Goal: Task Accomplishment & Management: Use online tool/utility

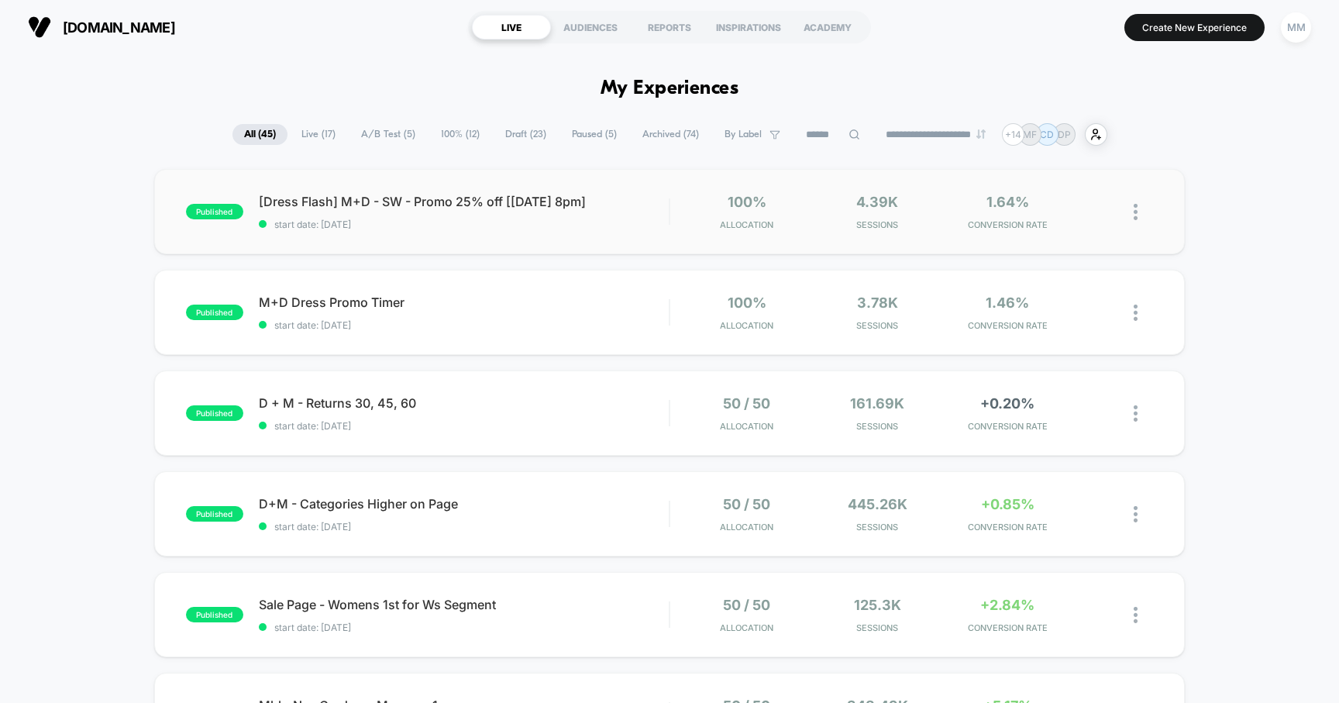
click at [579, 232] on div "published [Dress Flash] M+D - SW - Promo 25% off [8/14 8pm] start date: 8/14/20…" at bounding box center [669, 211] width 1031 height 85
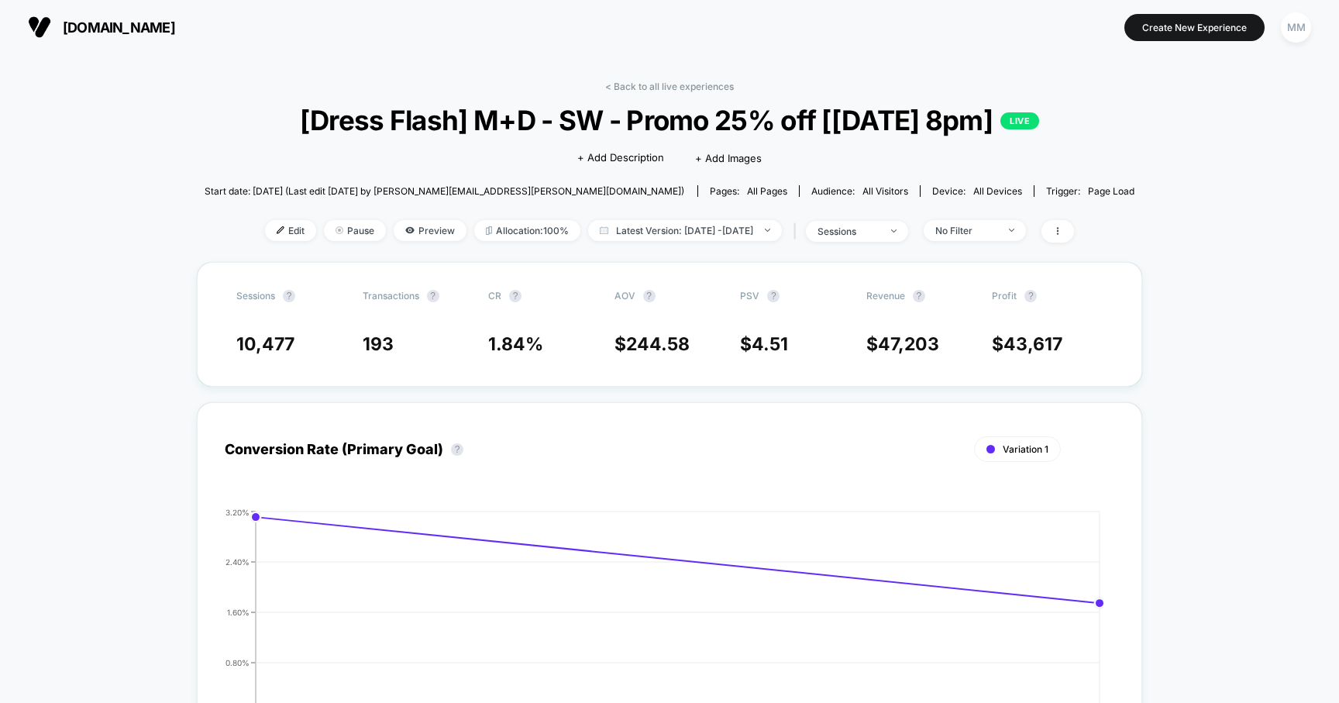
click at [255, 244] on div "< Back to all live experiences [Dress Flash] M+D - SW - Promo 25% off [8/14 8pm…" at bounding box center [670, 171] width 931 height 181
click at [277, 230] on img at bounding box center [281, 230] width 8 height 8
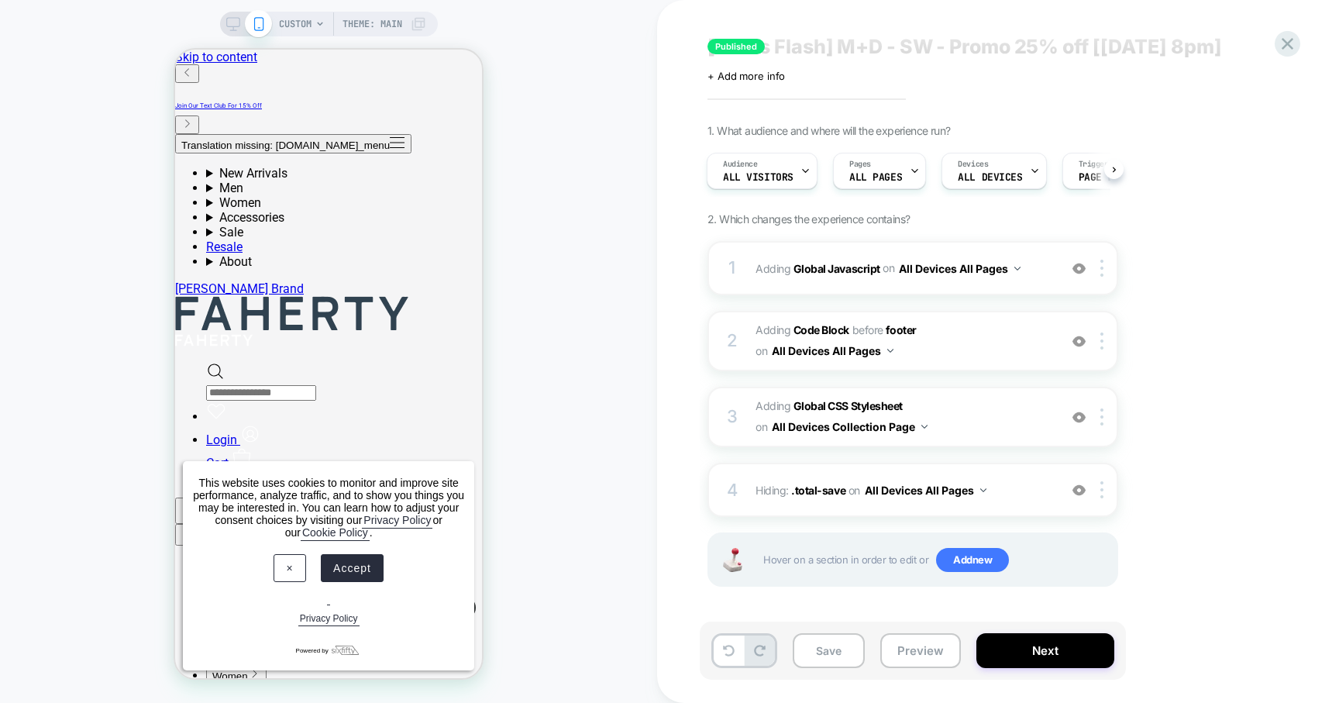
scroll to position [26, 0]
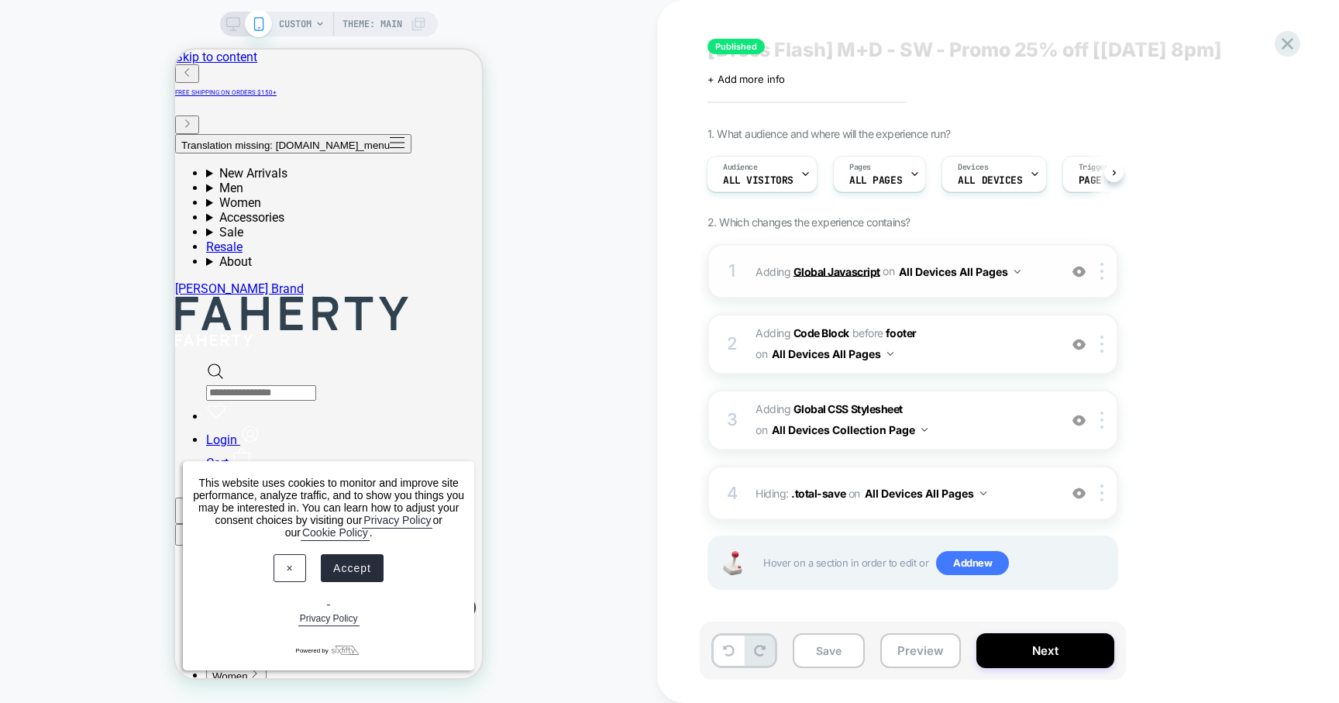
click at [831, 268] on b "Global Javascript" at bounding box center [836, 270] width 87 height 13
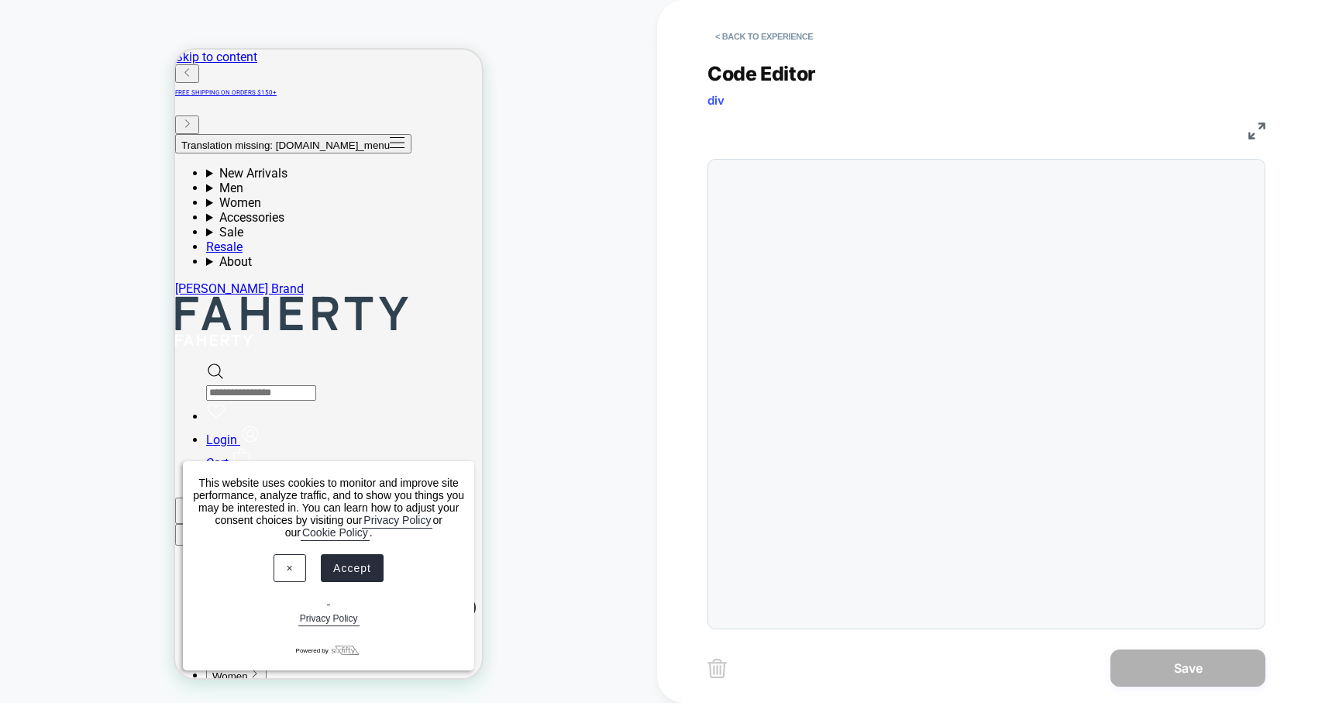
scroll to position [209, 0]
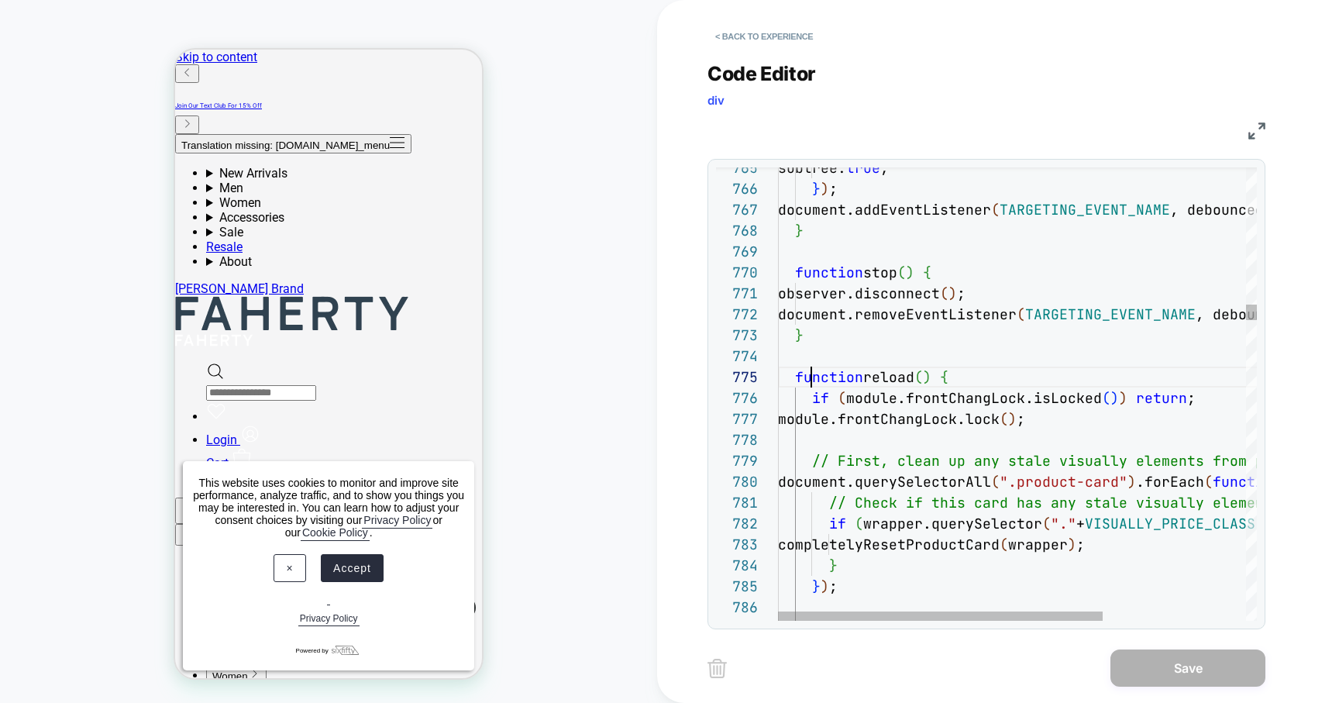
type textarea "**********"
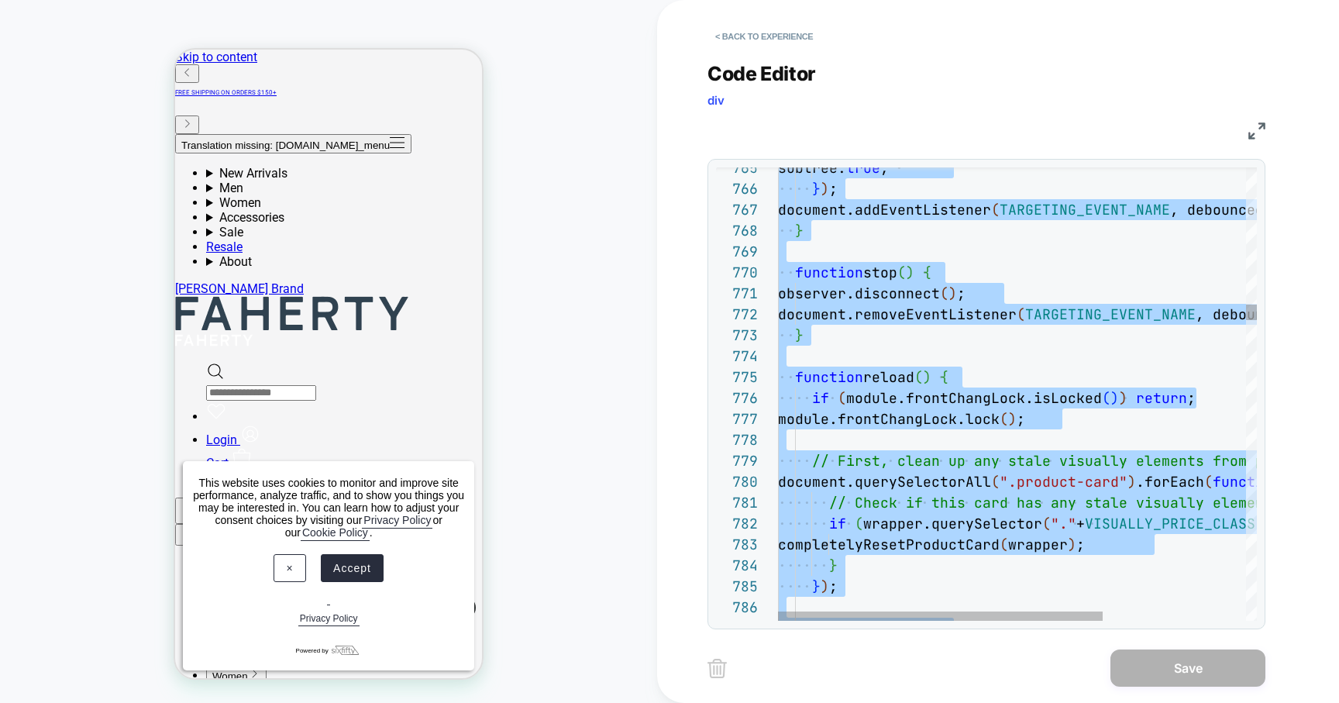
scroll to position [0, 0]
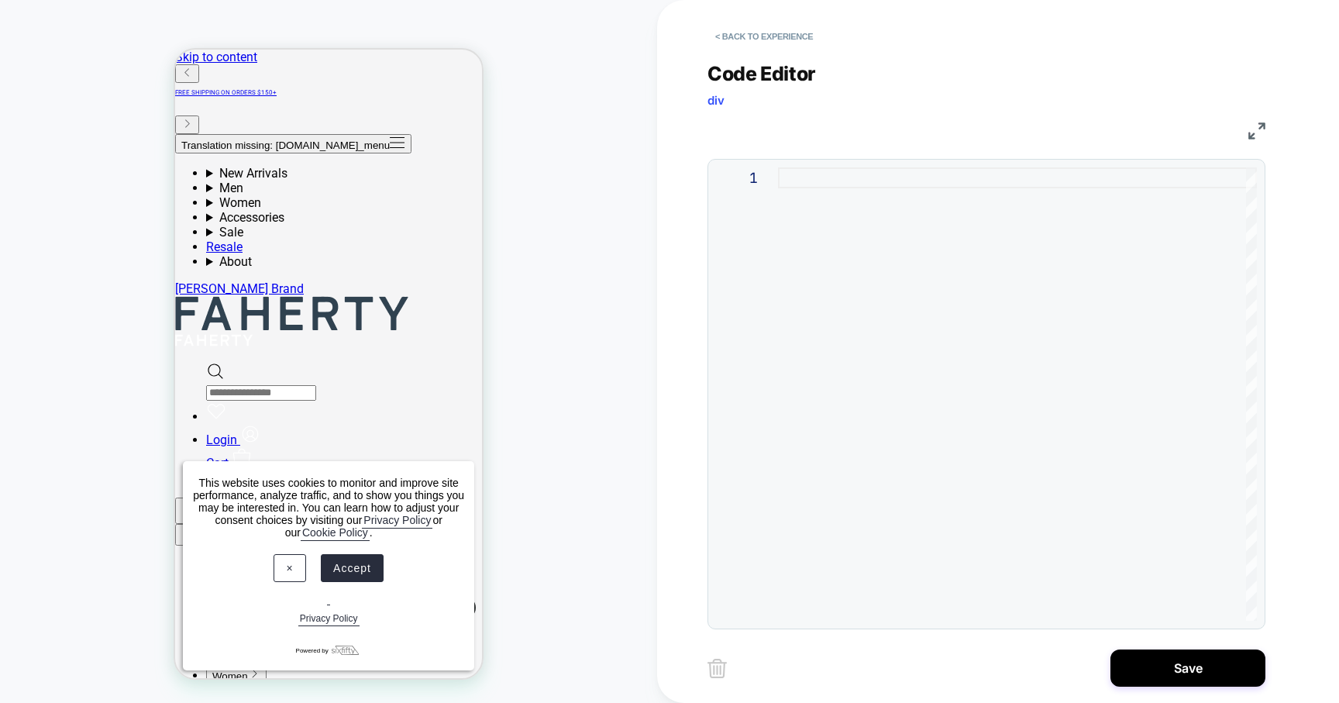
type textarea "**********"
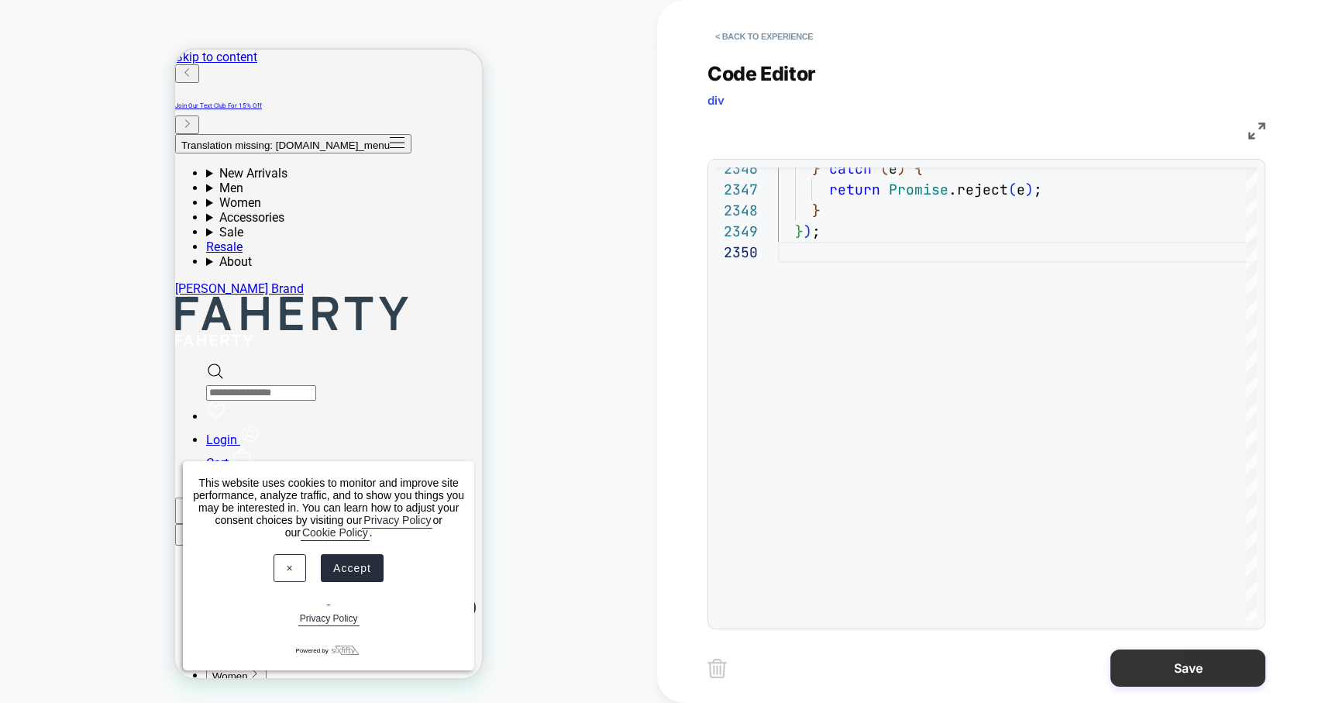
click at [1166, 671] on button "Save" at bounding box center [1187, 667] width 155 height 37
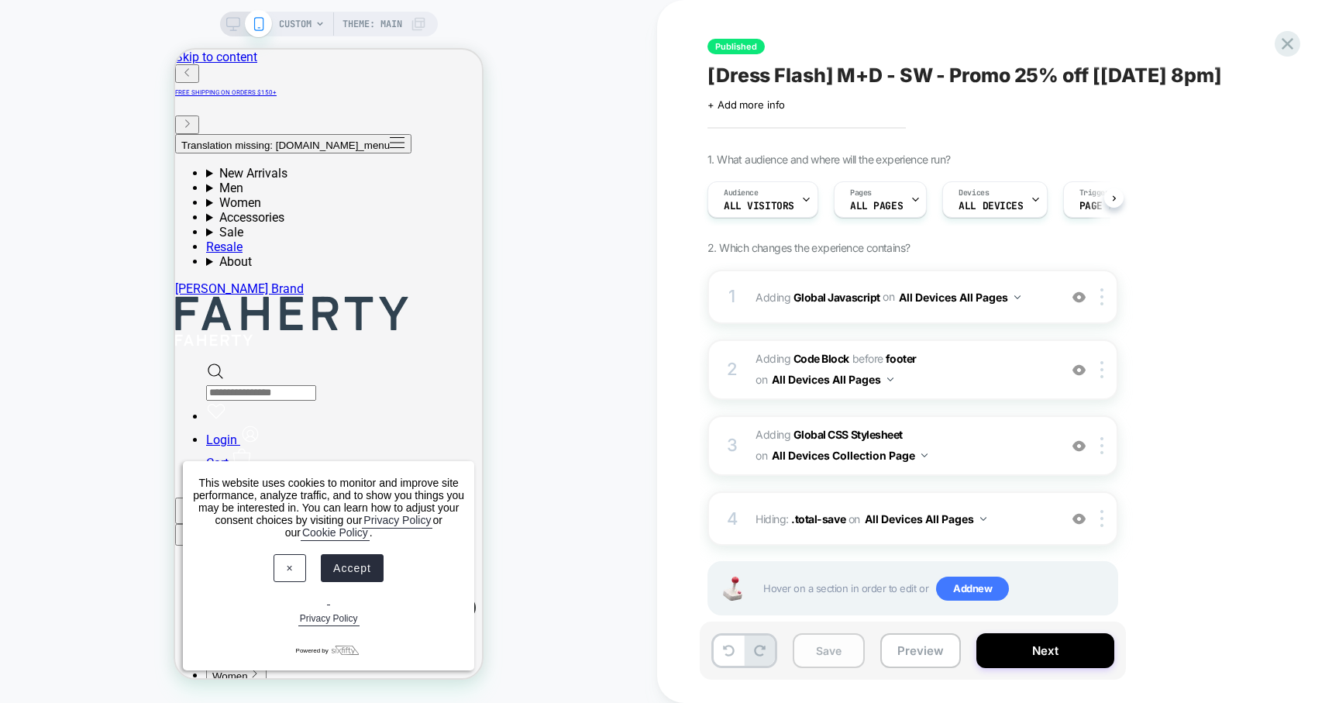
scroll to position [0, 1]
click at [910, 652] on button "Preview" at bounding box center [920, 650] width 81 height 35
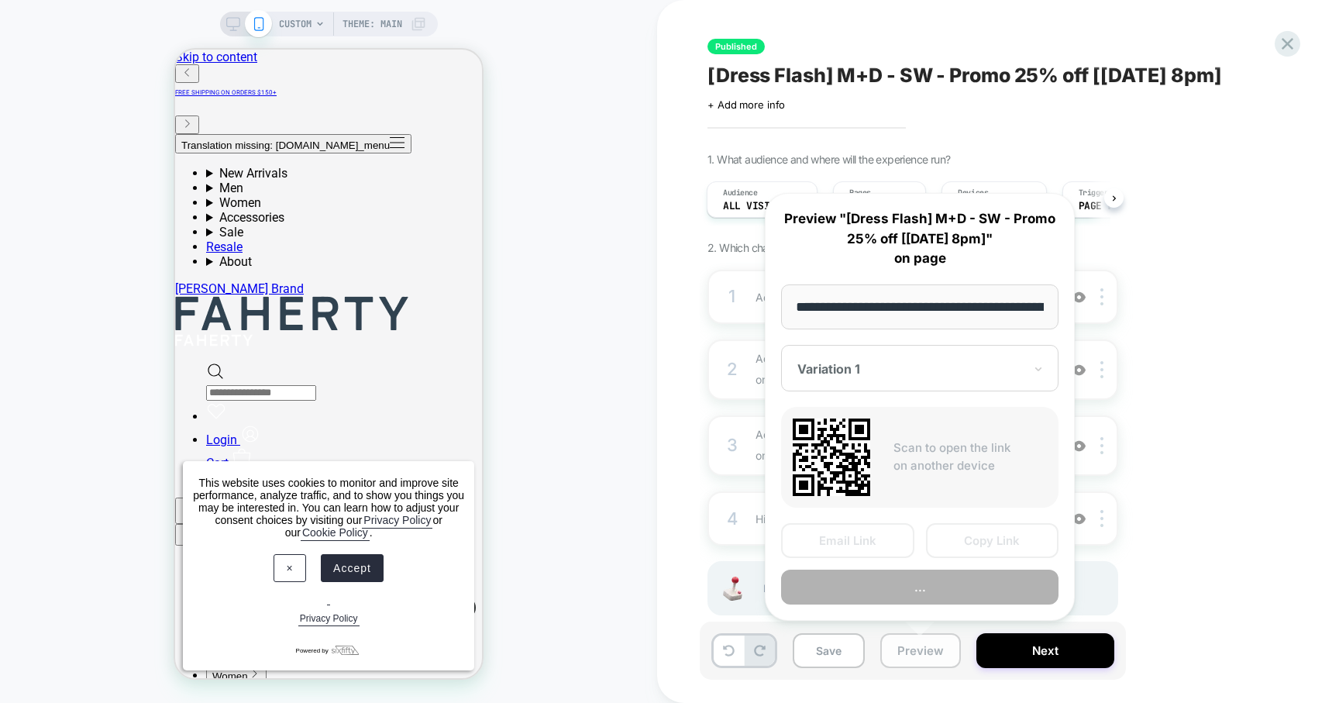
scroll to position [0, 212]
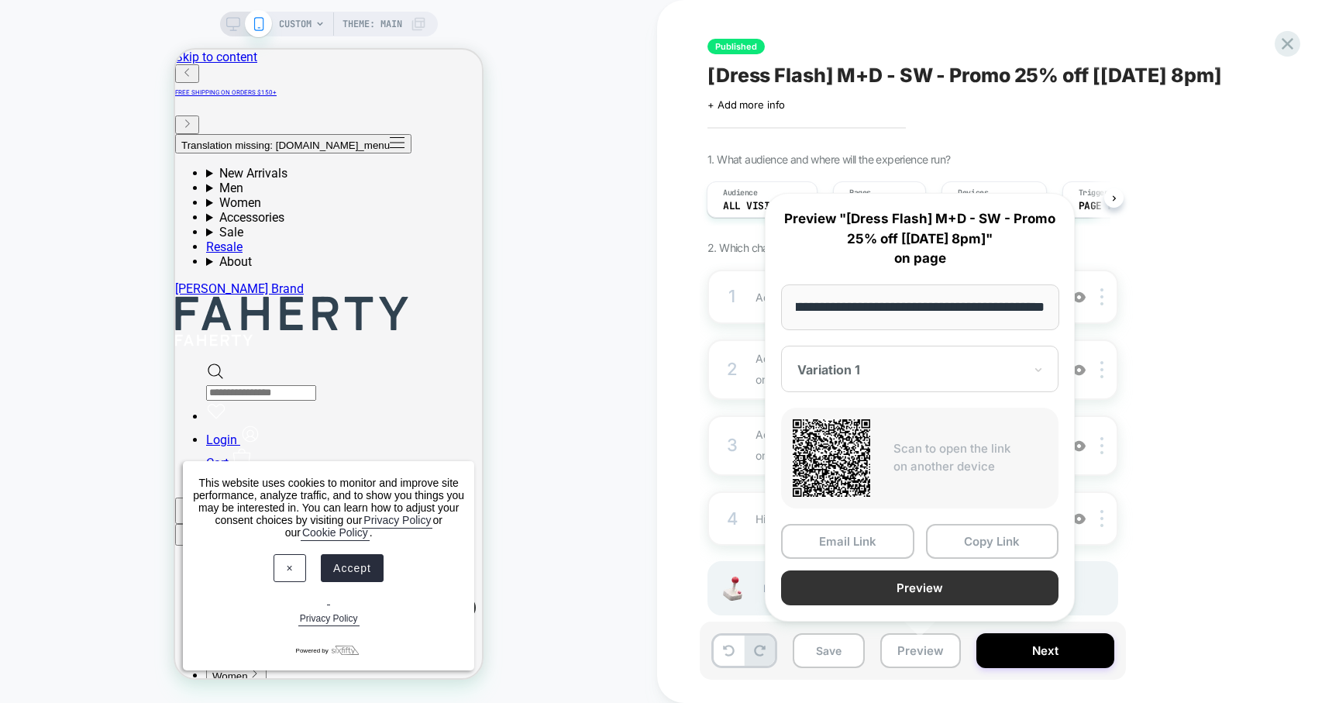
click at [909, 585] on button "Preview" at bounding box center [919, 587] width 277 height 35
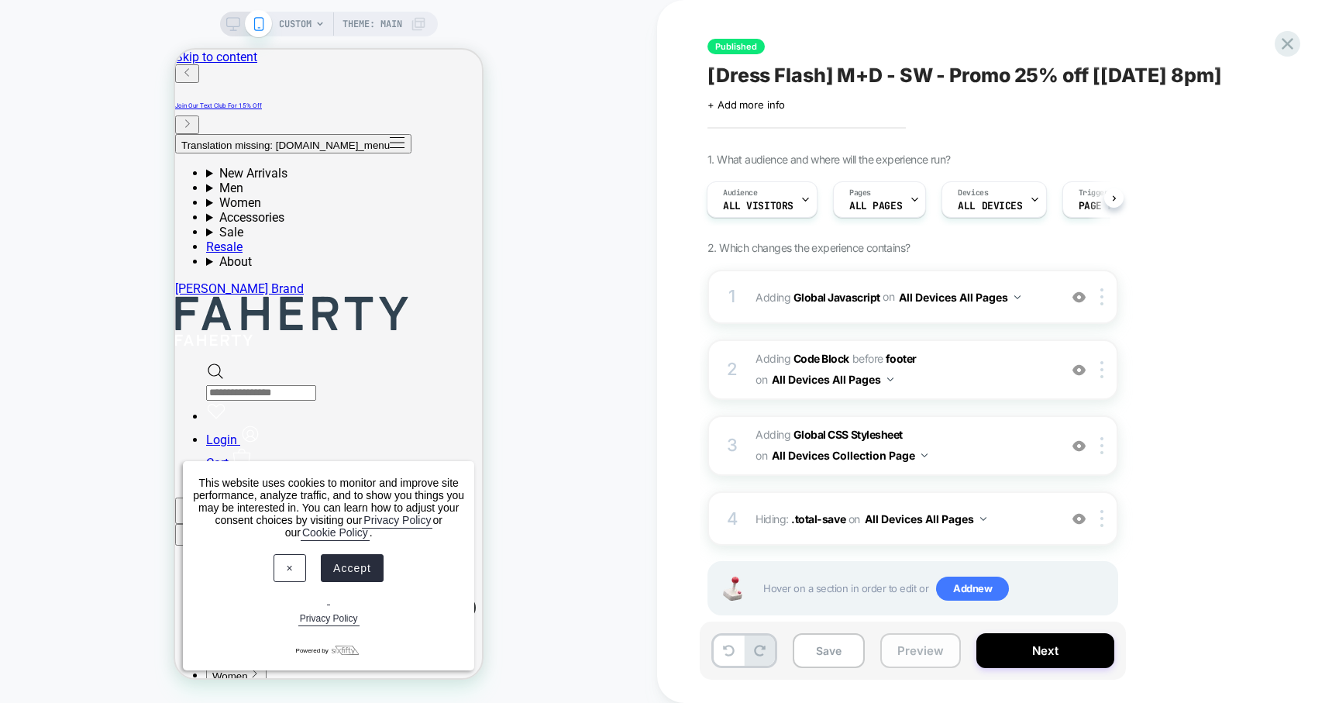
click at [897, 645] on button "Preview" at bounding box center [920, 650] width 81 height 35
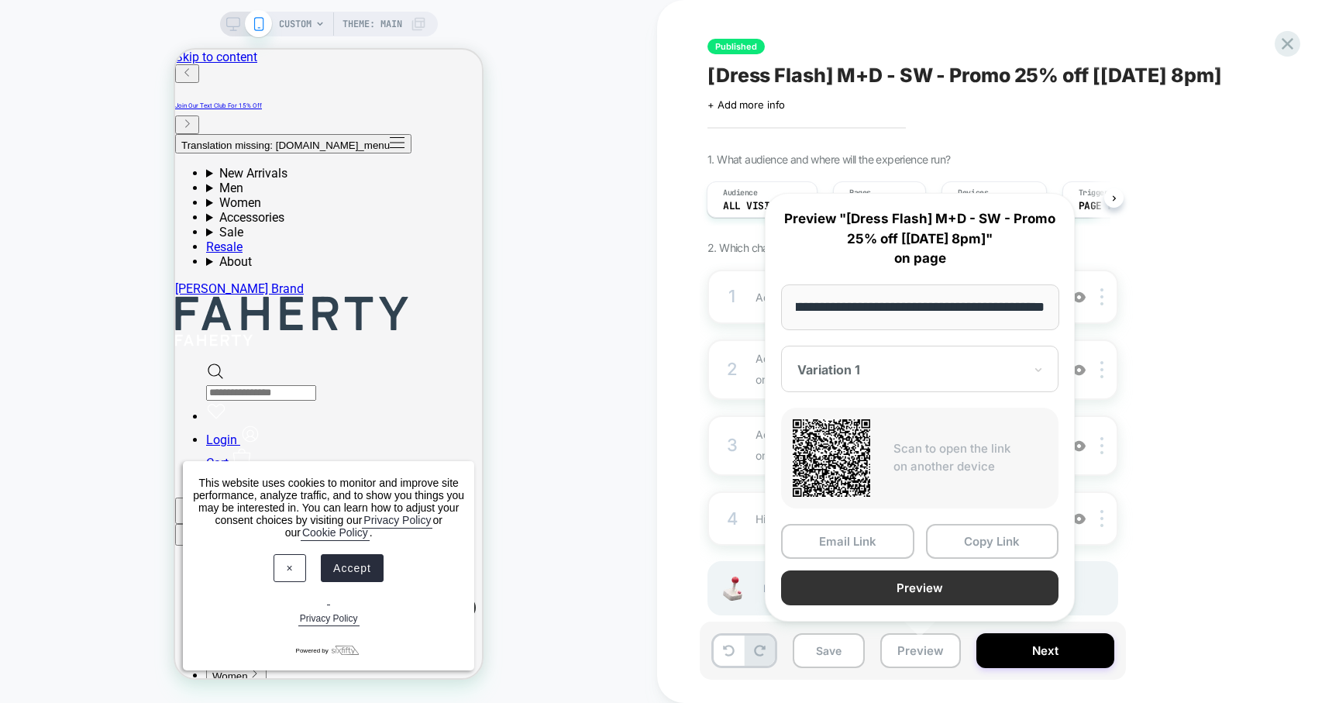
scroll to position [0, 0]
click at [898, 580] on button "Preview" at bounding box center [919, 587] width 277 height 35
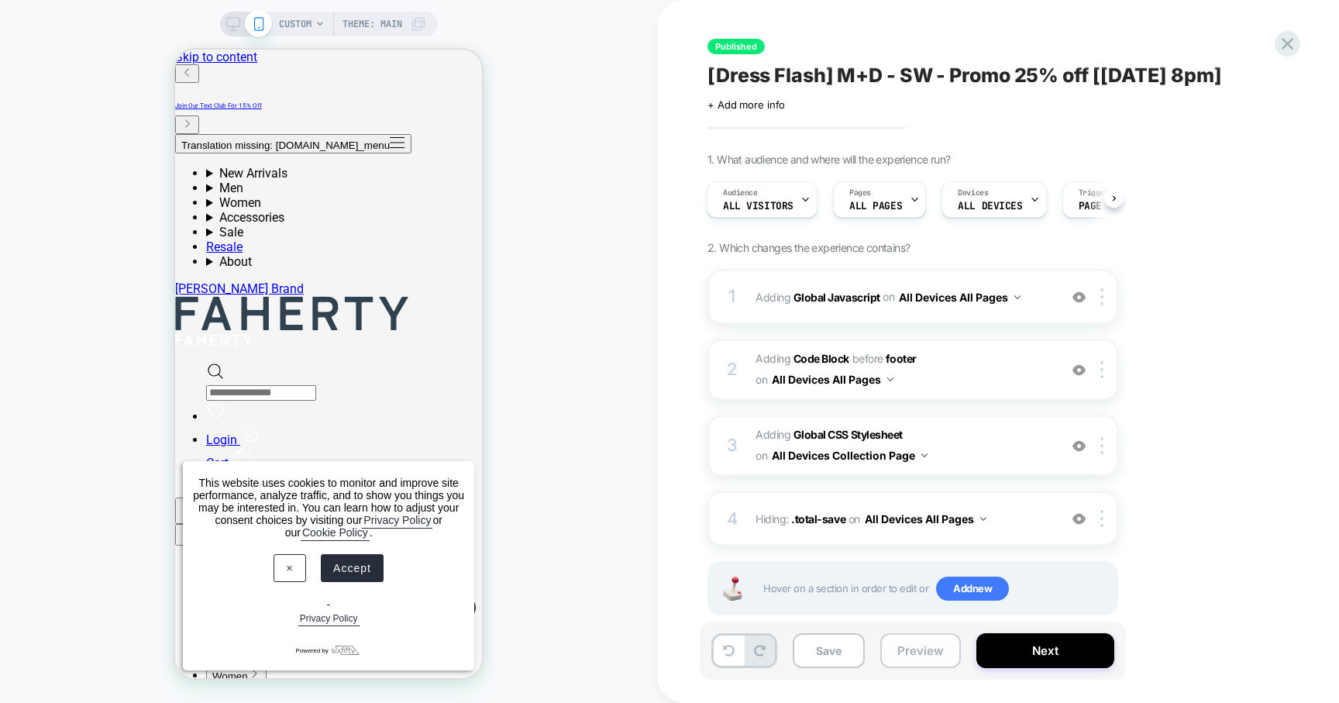
click at [927, 646] on button "Preview" at bounding box center [920, 650] width 81 height 35
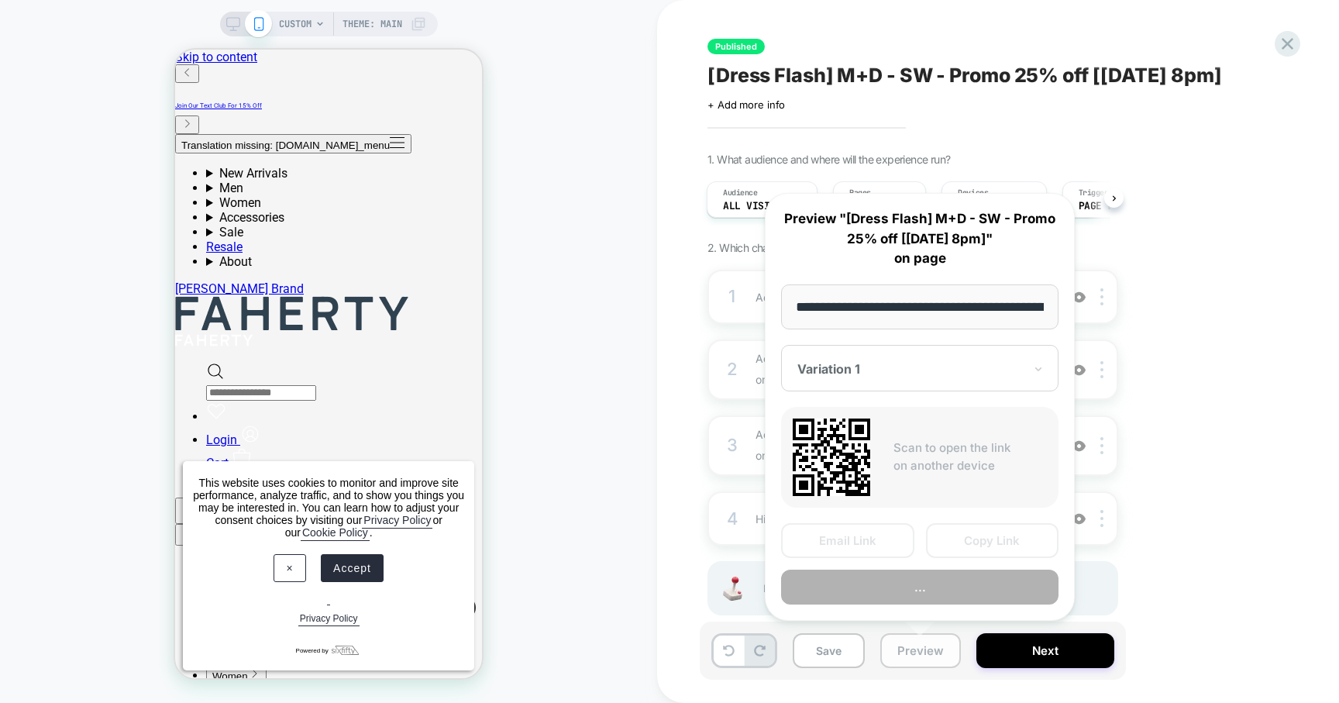
scroll to position [0, 212]
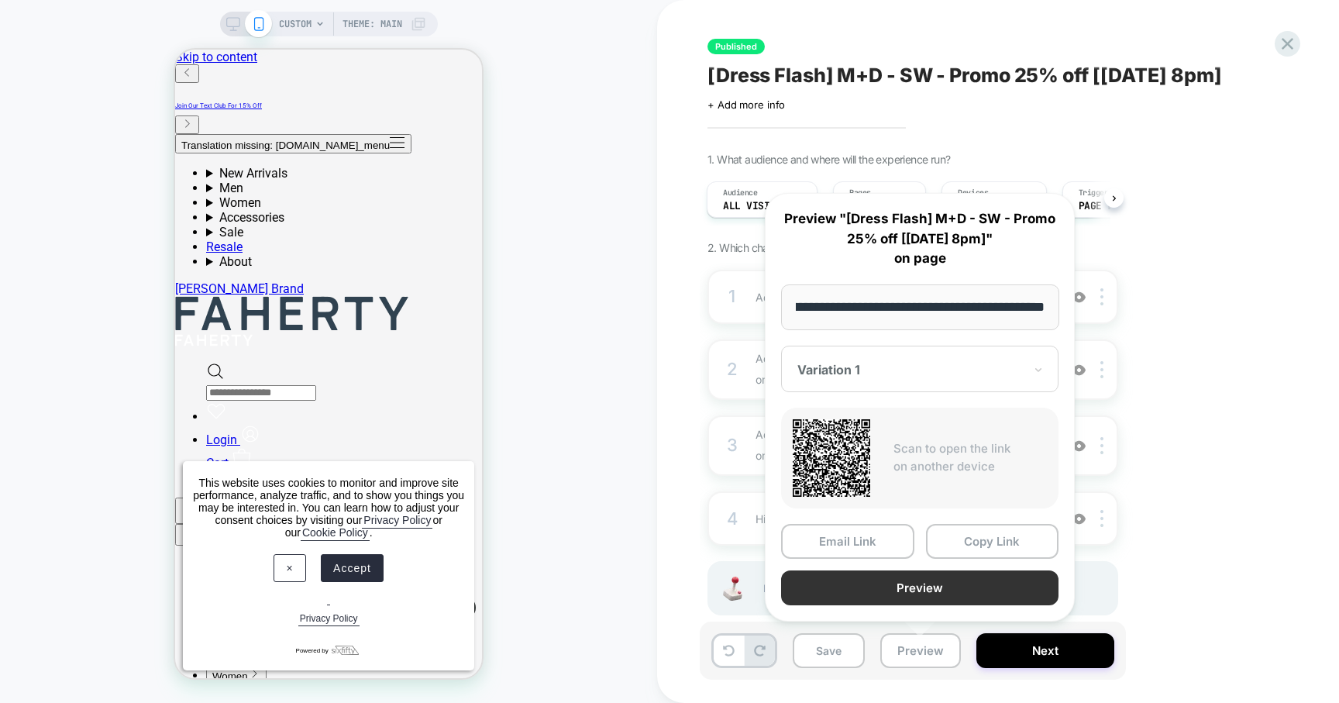
click at [938, 580] on button "Preview" at bounding box center [919, 587] width 277 height 35
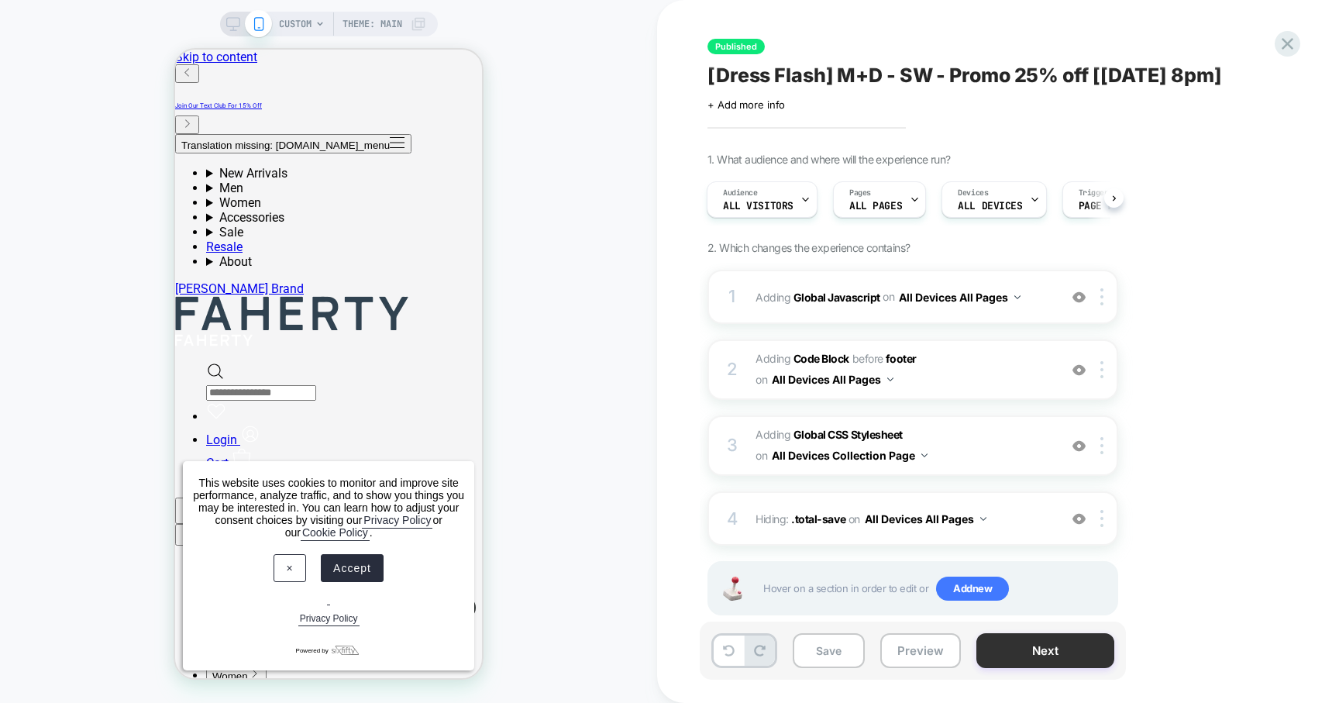
click at [1034, 652] on button "Next" at bounding box center [1045, 650] width 138 height 35
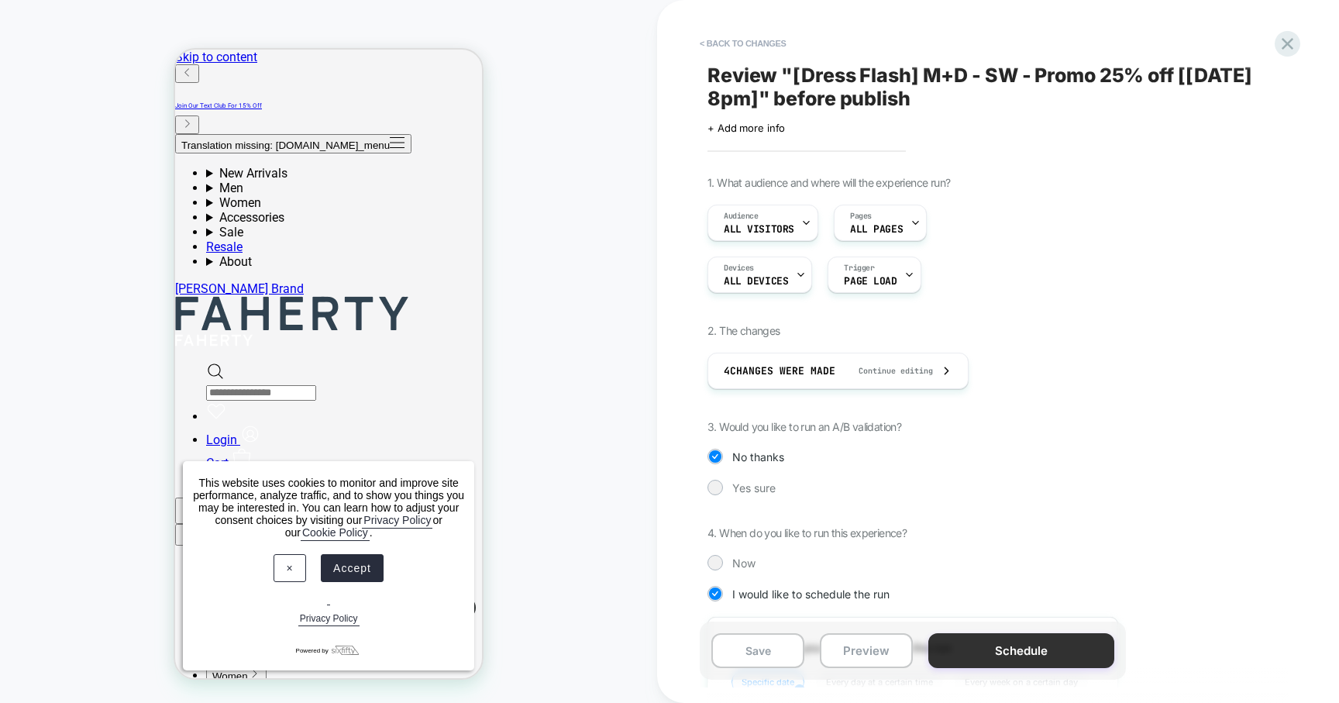
click at [989, 644] on button "Schedule" at bounding box center [1021, 650] width 186 height 35
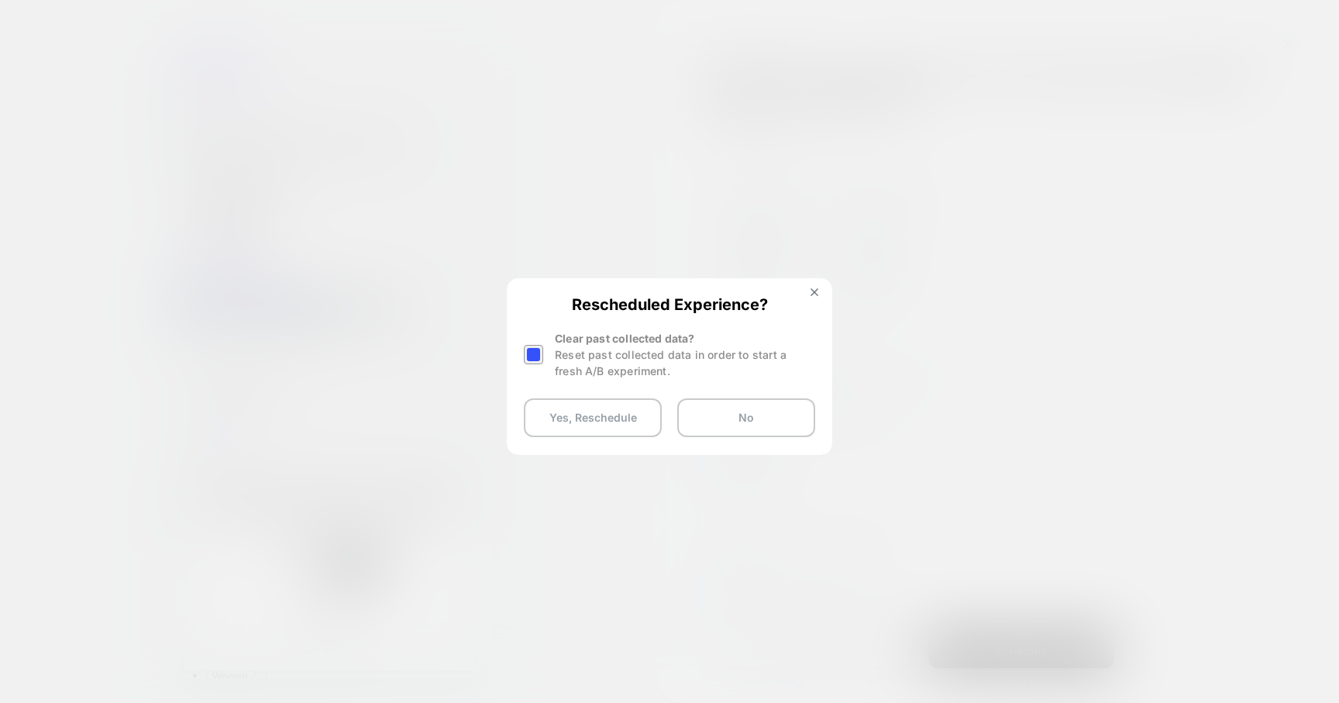
click at [528, 360] on div at bounding box center [533, 354] width 19 height 19
click at [566, 428] on button "Yes, Reschedule" at bounding box center [593, 417] width 138 height 39
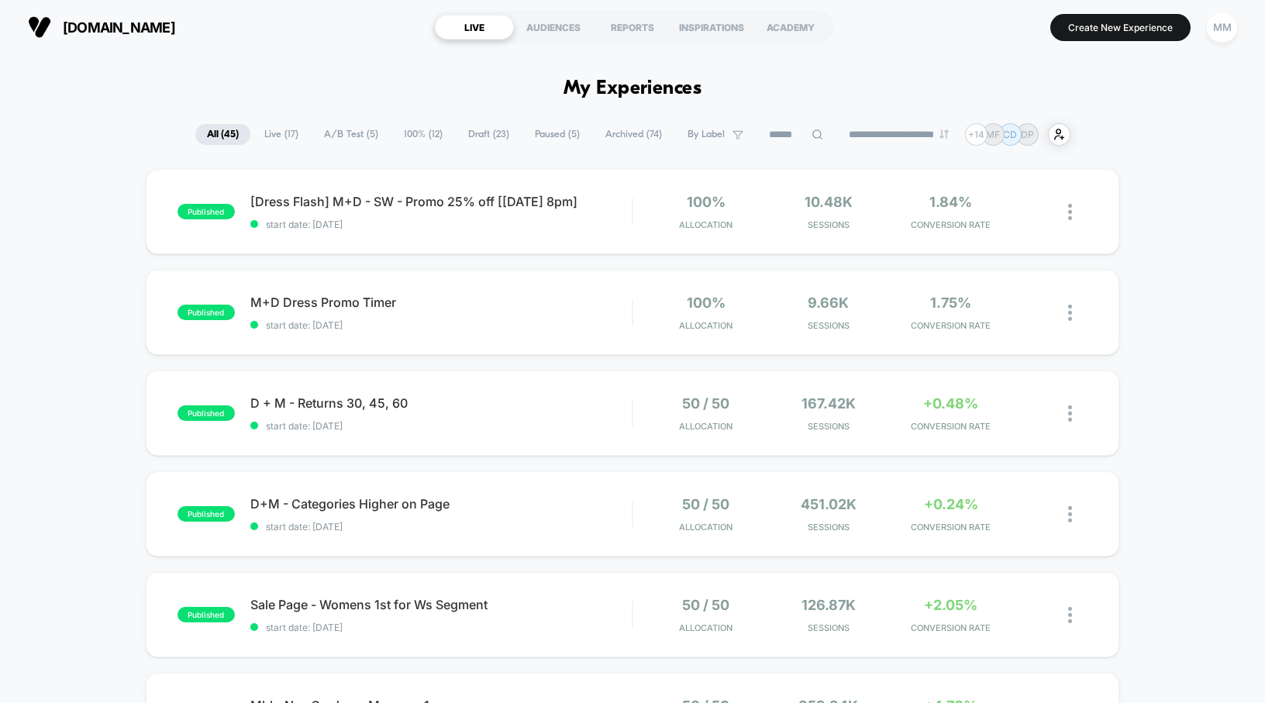
click at [776, 136] on input at bounding box center [795, 135] width 77 height 19
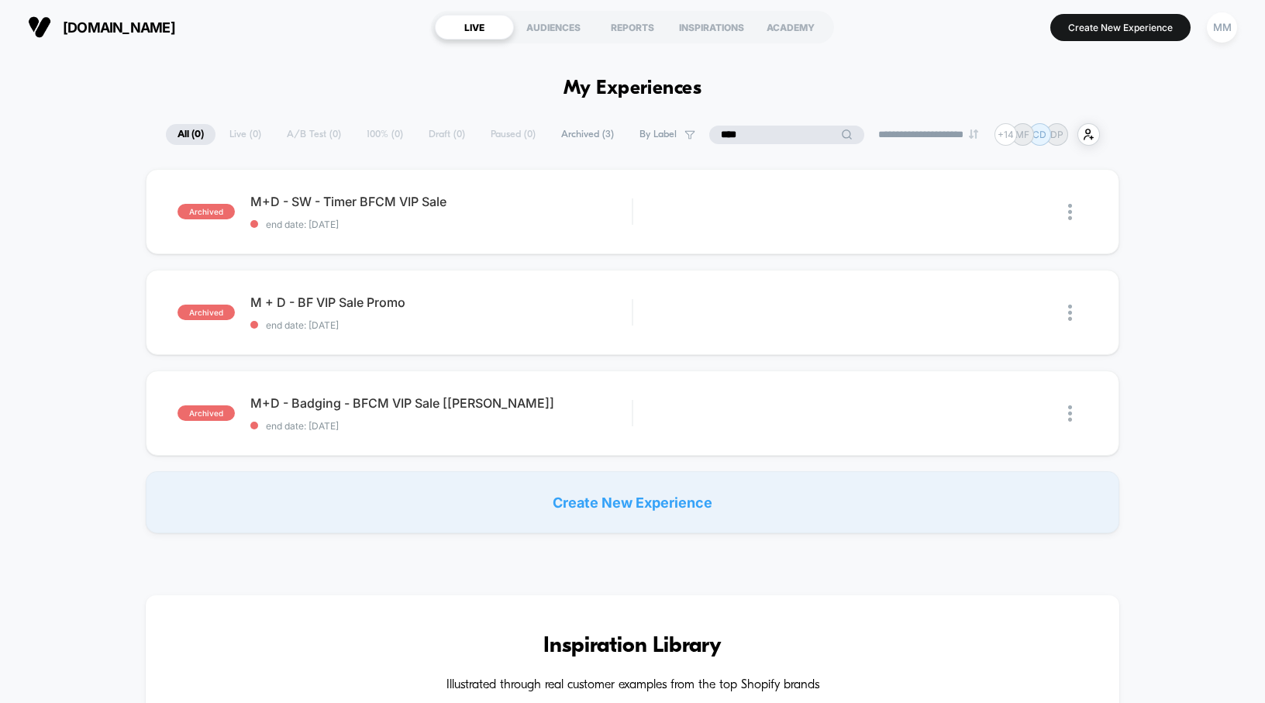
click at [727, 137] on input "***" at bounding box center [786, 135] width 155 height 19
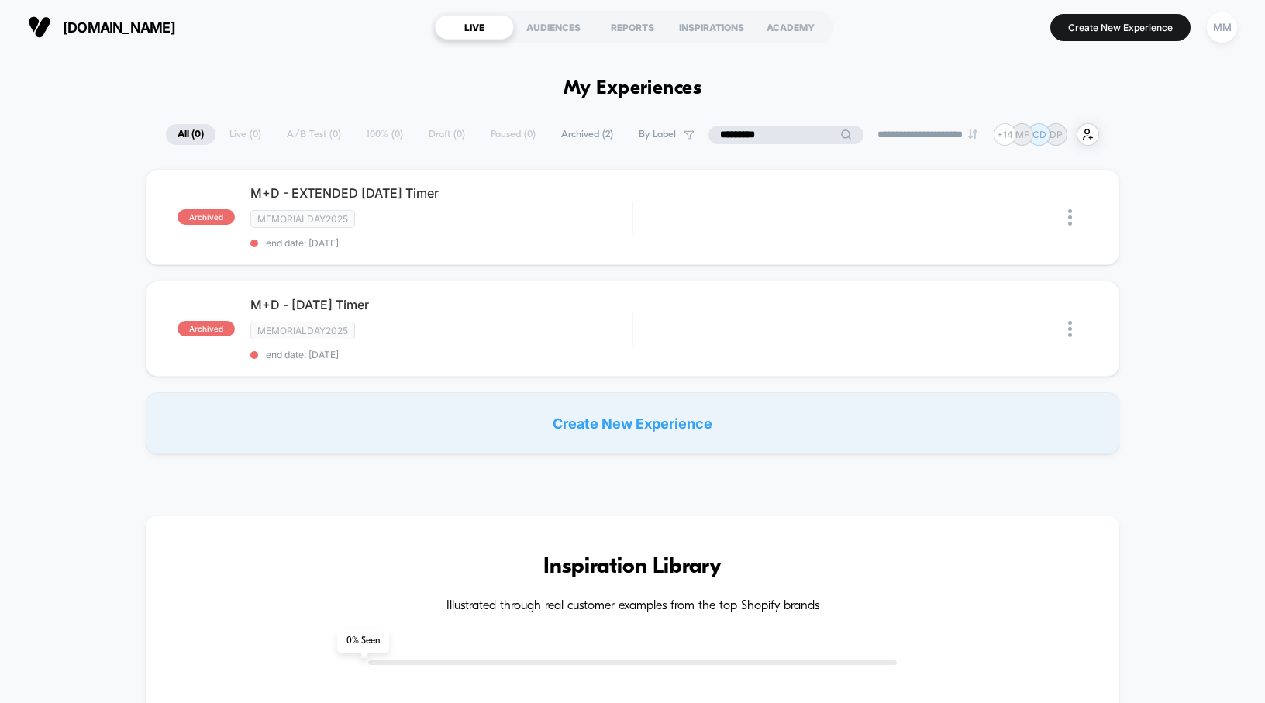
type input "********"
click at [432, 137] on div "**********" at bounding box center [632, 134] width 933 height 22
click at [471, 134] on div "**********" at bounding box center [632, 134] width 855 height 22
click at [463, 140] on div "**********" at bounding box center [632, 134] width 855 height 22
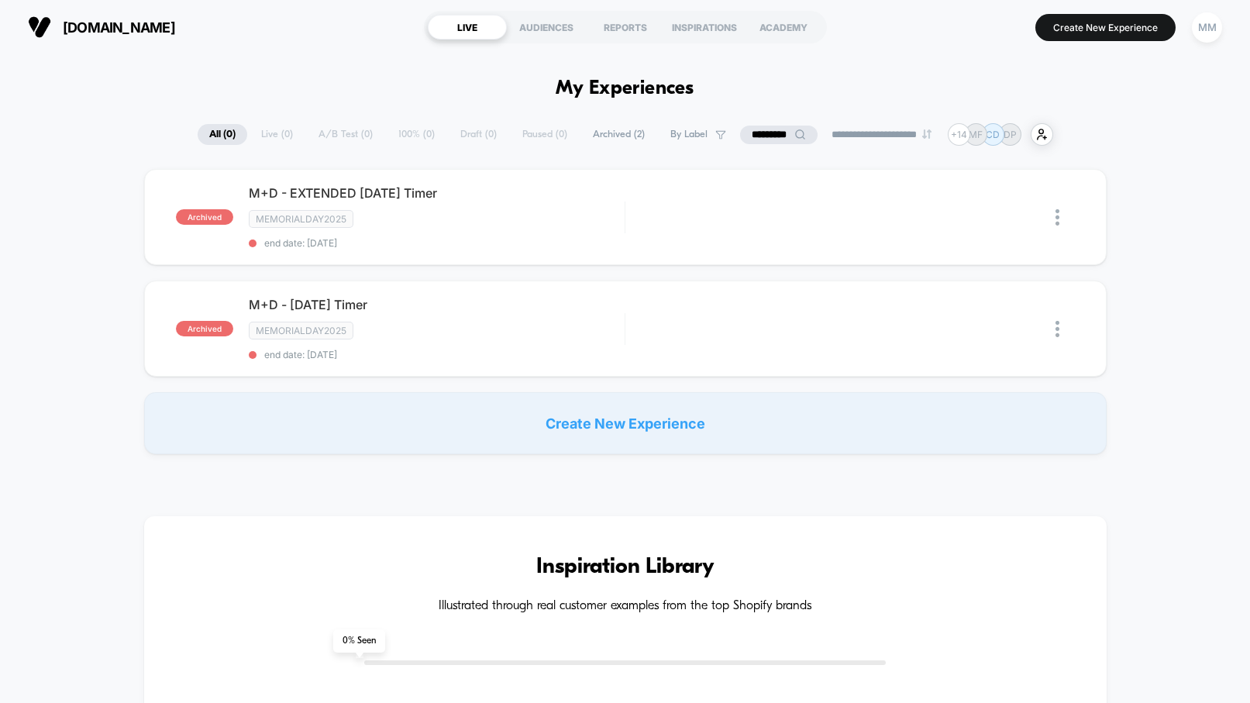
click at [263, 137] on div "**********" at bounding box center [625, 134] width 855 height 22
click at [341, 139] on div "**********" at bounding box center [625, 134] width 855 height 22
click at [746, 132] on input "********" at bounding box center [778, 135] width 155 height 19
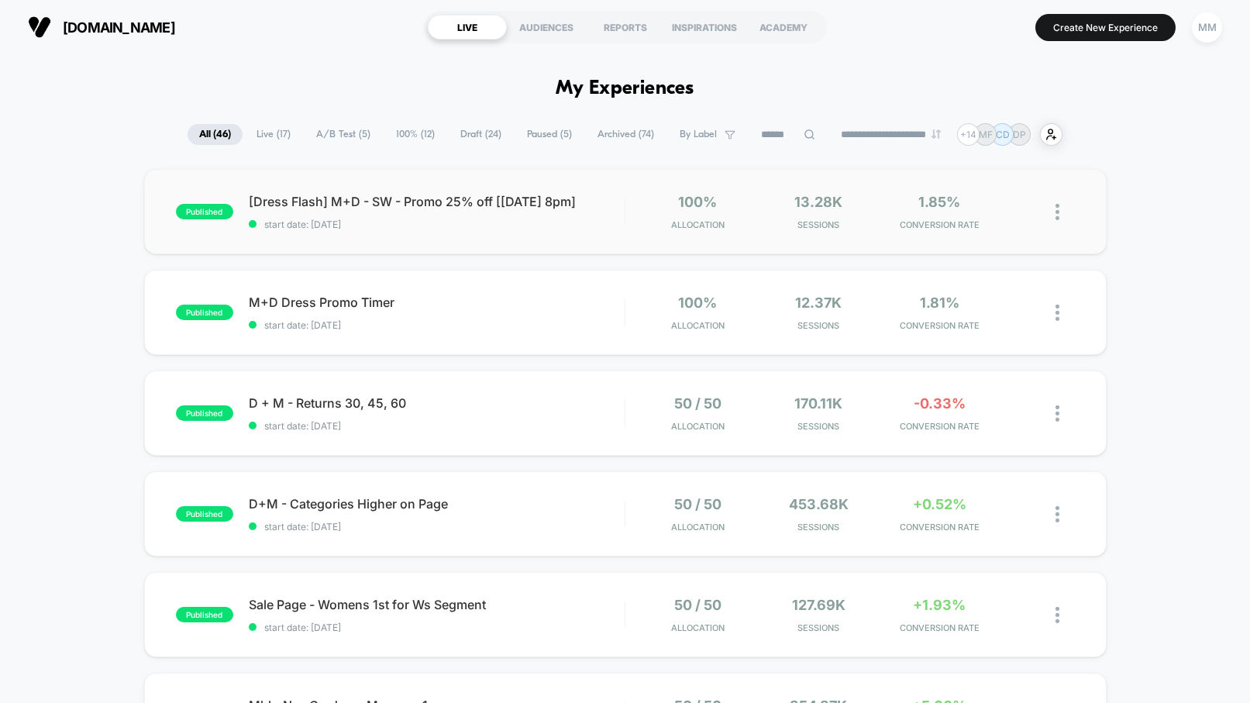
click at [501, 235] on div "published [Dress Flash] M+D - SW - Promo 25% off [[DATE] 8pm] start date: [DATE…" at bounding box center [625, 211] width 962 height 85
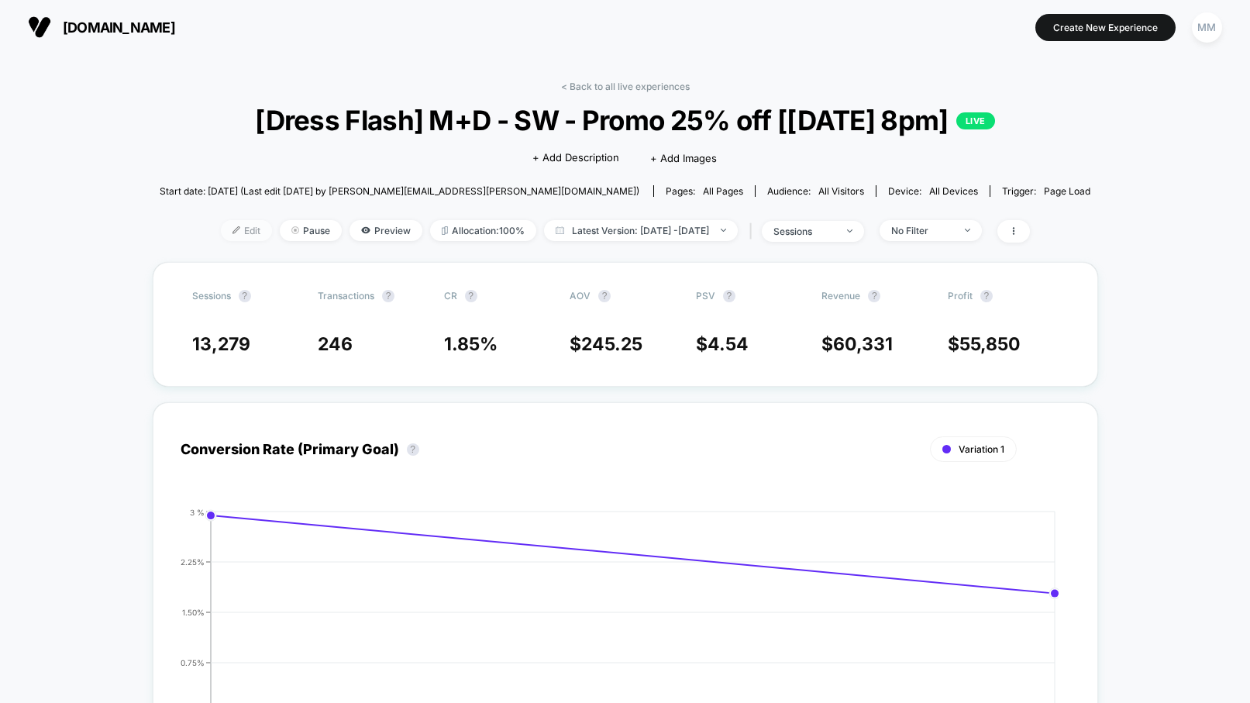
click at [229, 229] on span "Edit" at bounding box center [246, 230] width 51 height 21
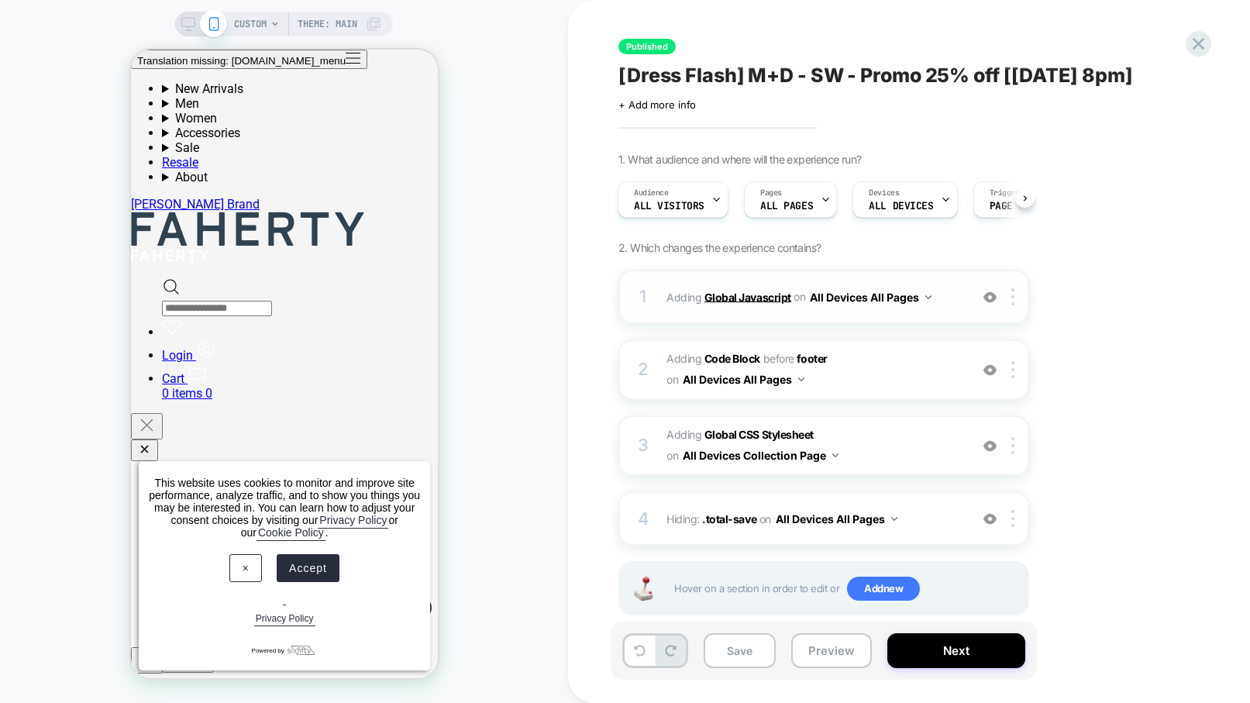
click at [720, 291] on b "Global Javascript" at bounding box center [747, 296] width 87 height 13
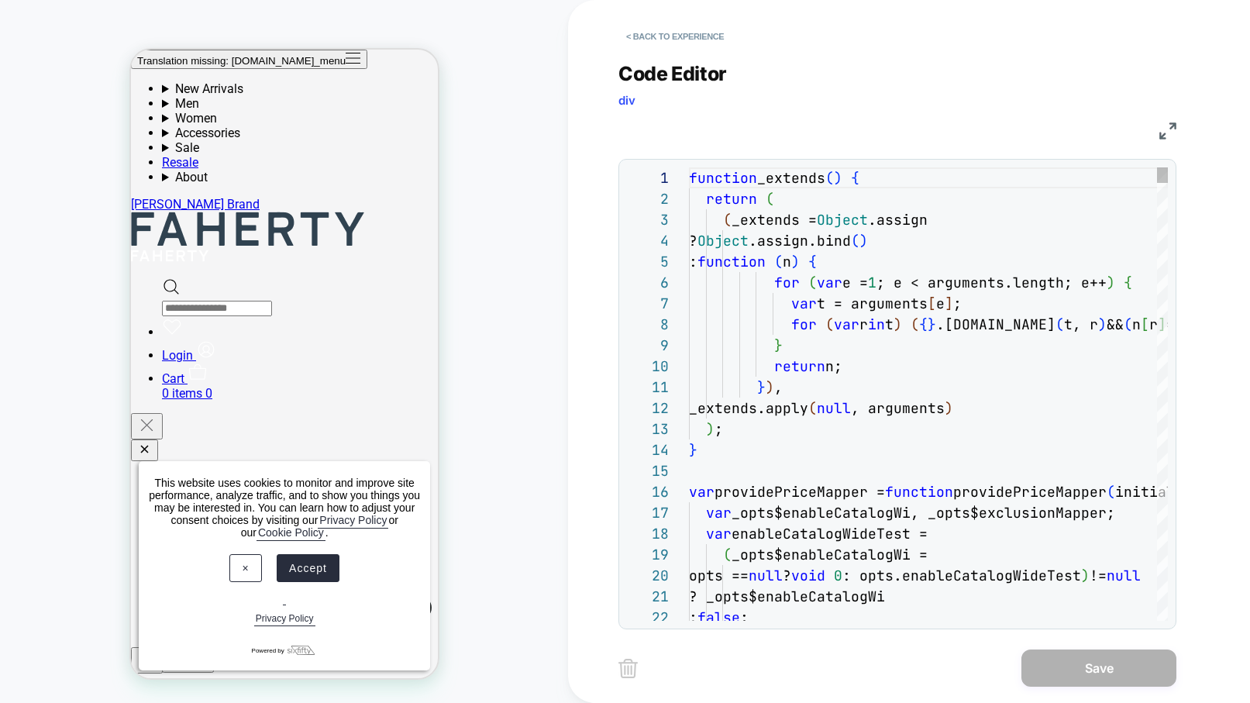
scroll to position [209, 0]
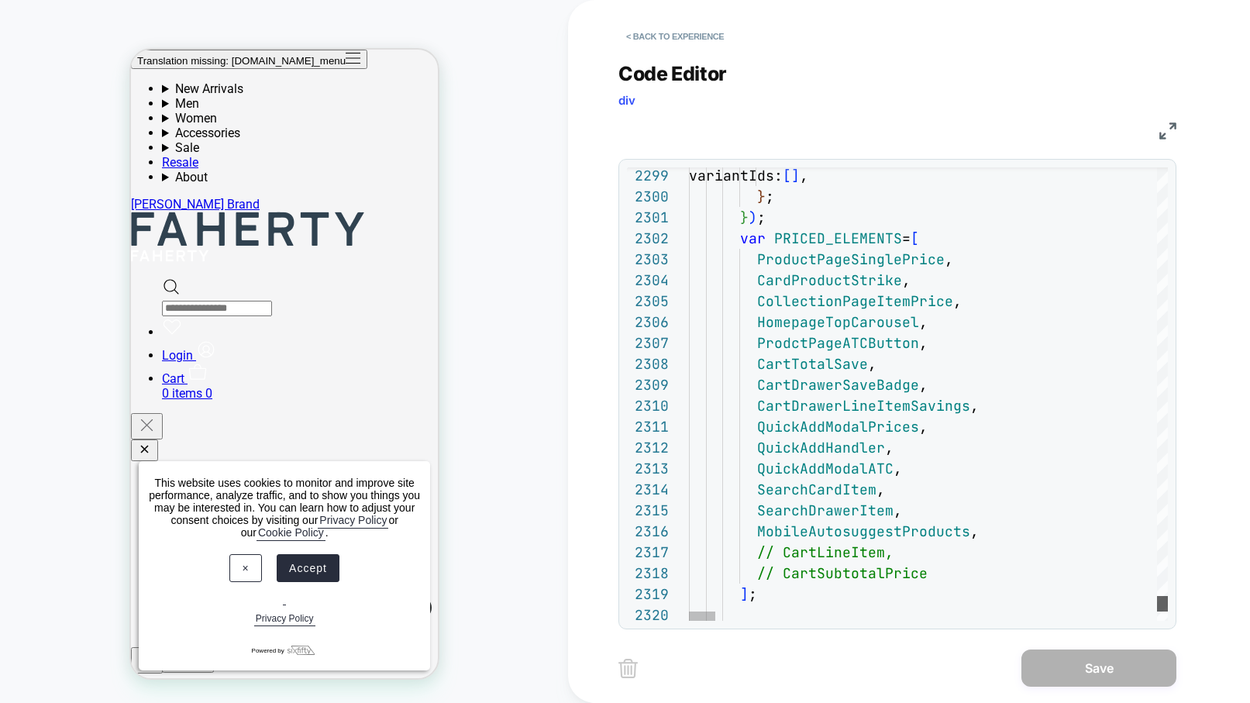
click at [1179, 603] on div "< Back to experience Code Editor div JS 2299 2300 2301 2302 2303 2304 2305 2306…" at bounding box center [908, 351] width 581 height 703
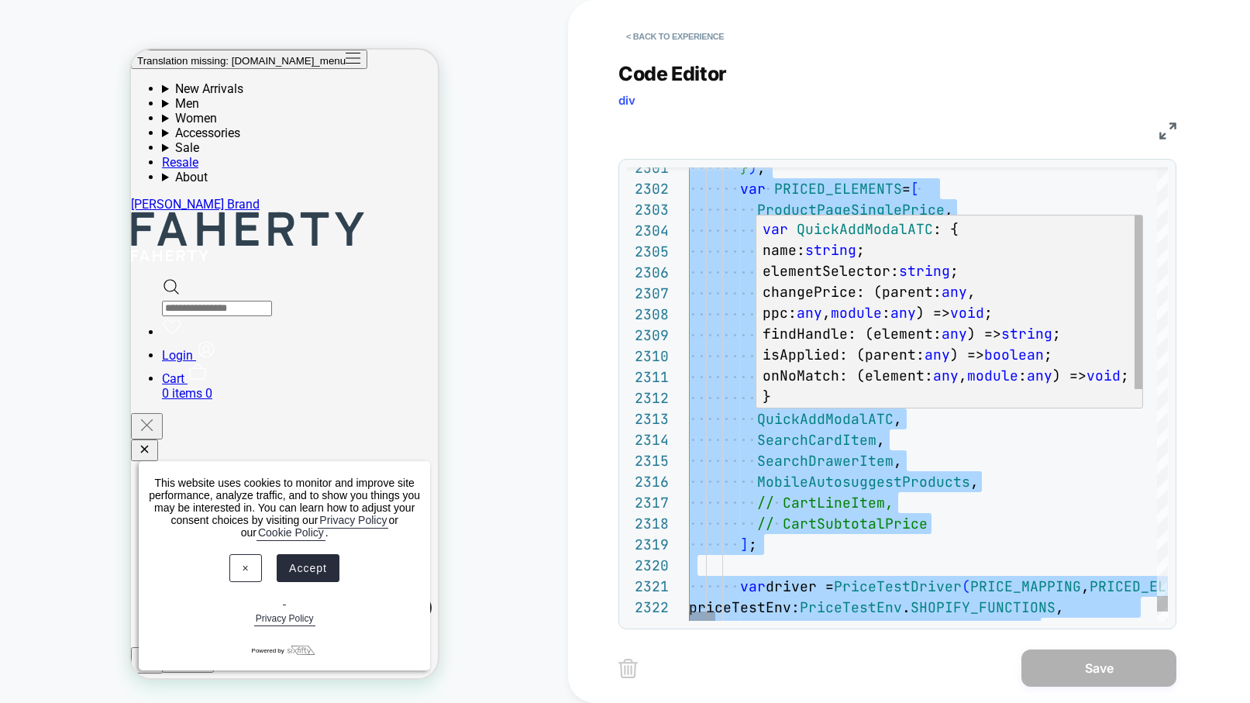
click at [1052, 384] on span ") =>" at bounding box center [1069, 376] width 34 height 18
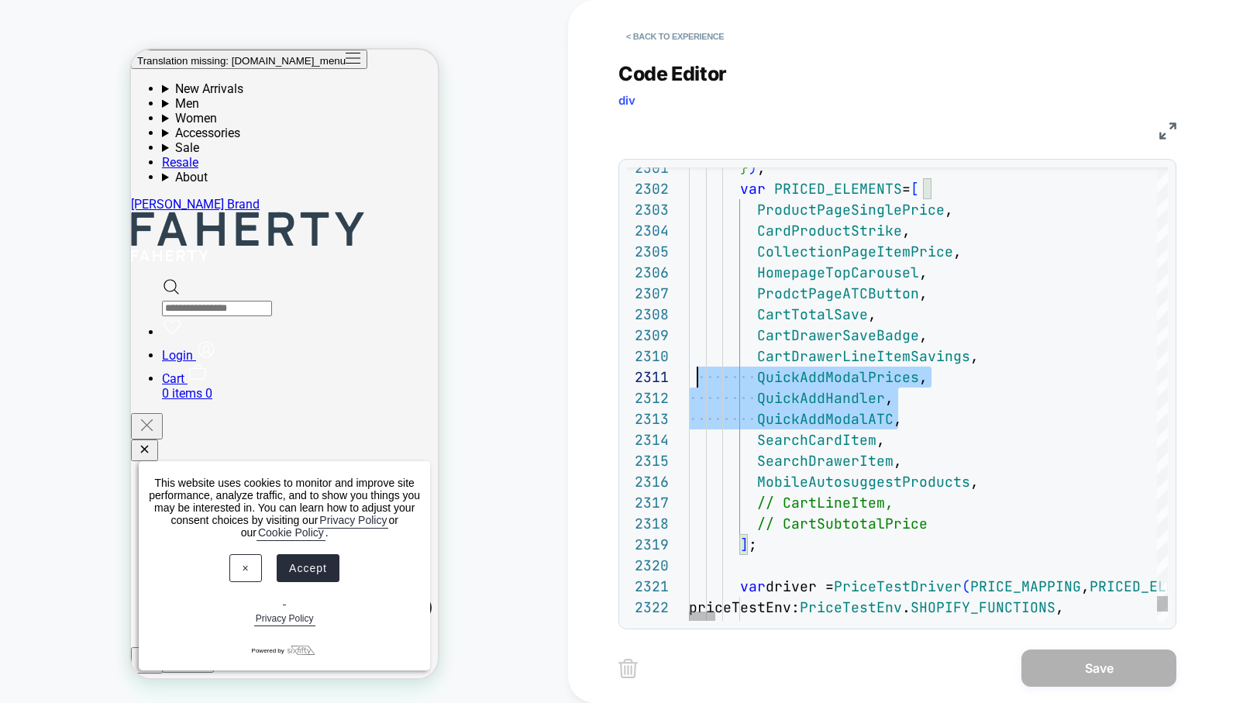
scroll to position [0, 0]
drag, startPoint x: 916, startPoint y: 416, endPoint x: 689, endPoint y: 382, distance: 229.6
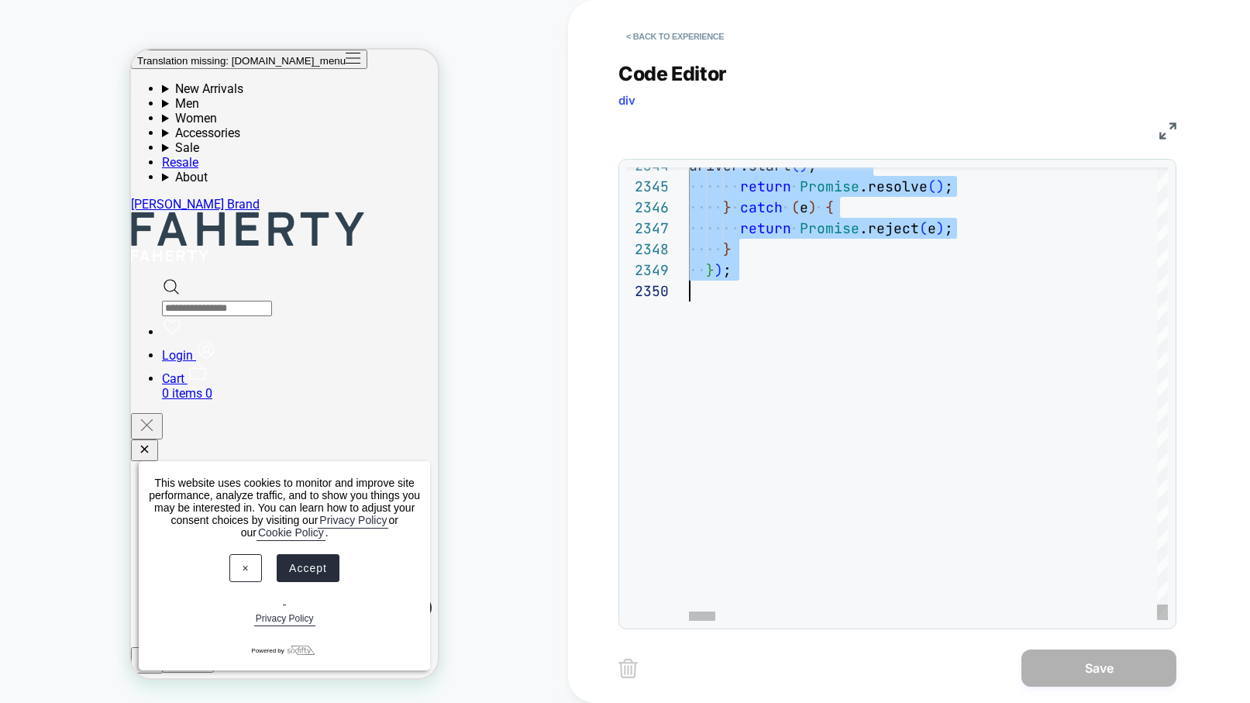
type textarea "**********"
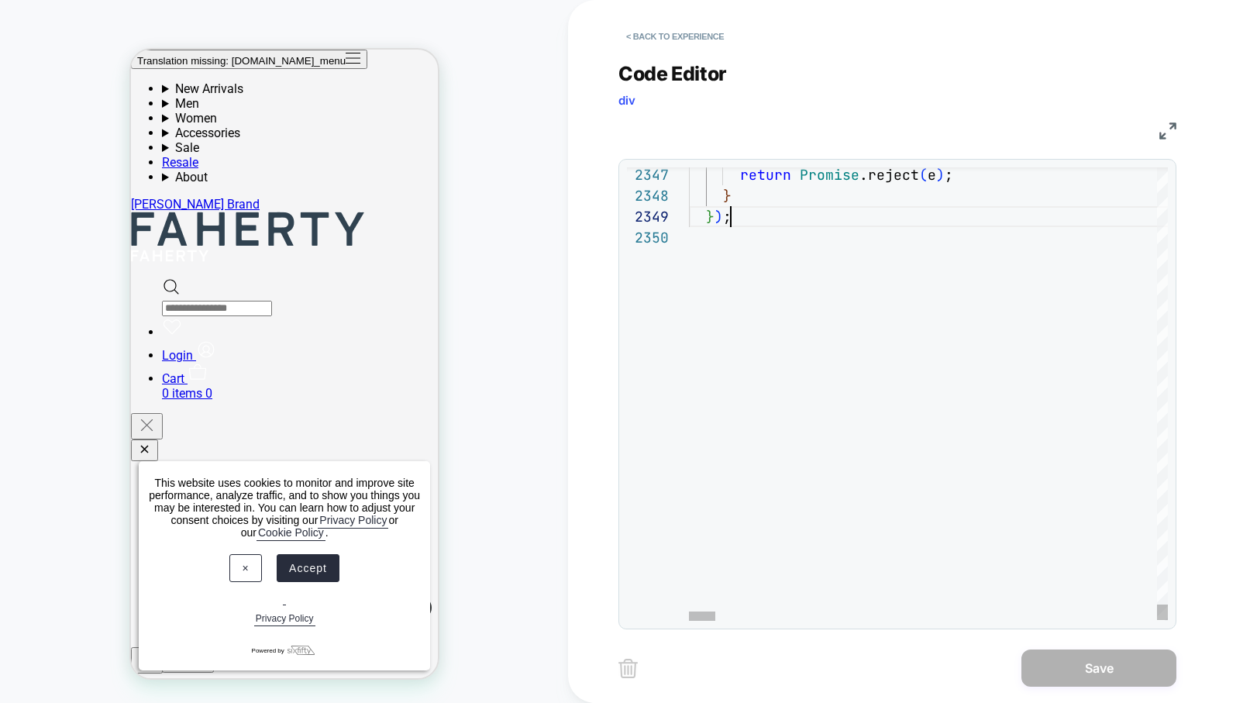
click at [704, 33] on button "< Back to experience" at bounding box center [674, 36] width 113 height 25
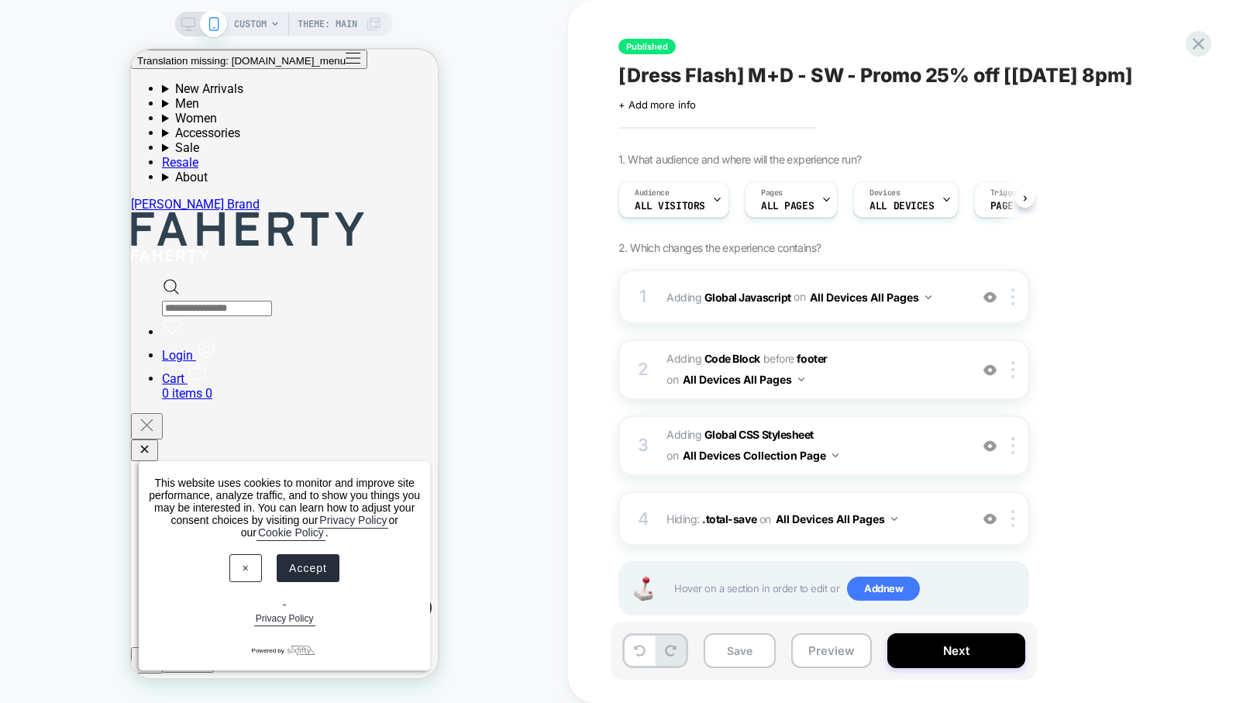
scroll to position [0, 1]
click at [838, 647] on button "Preview" at bounding box center [831, 650] width 81 height 35
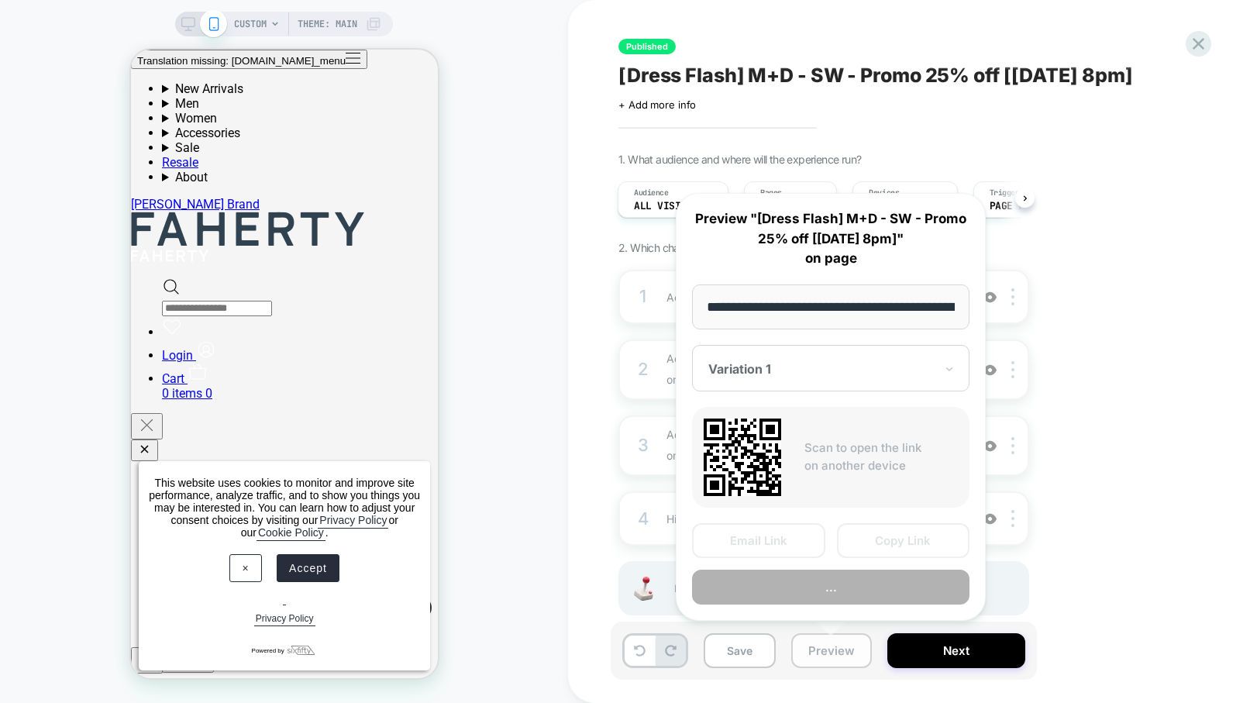
scroll to position [0, 212]
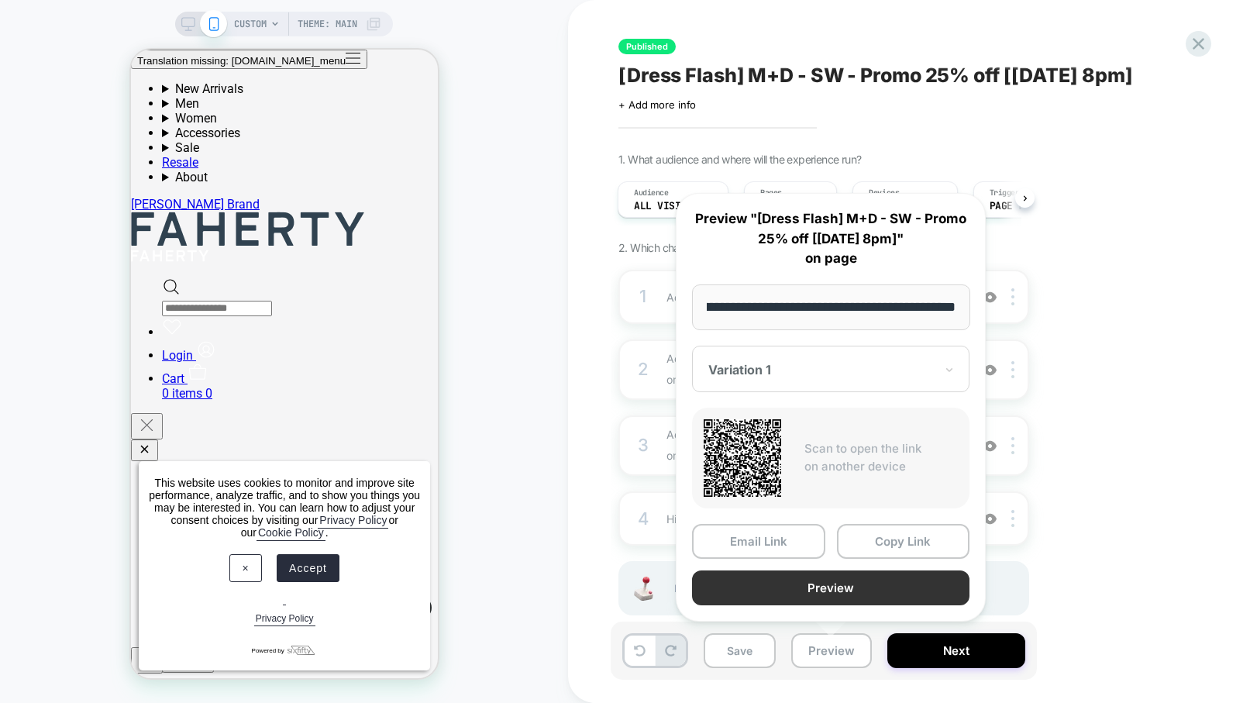
click at [848, 584] on button "Preview" at bounding box center [830, 587] width 277 height 35
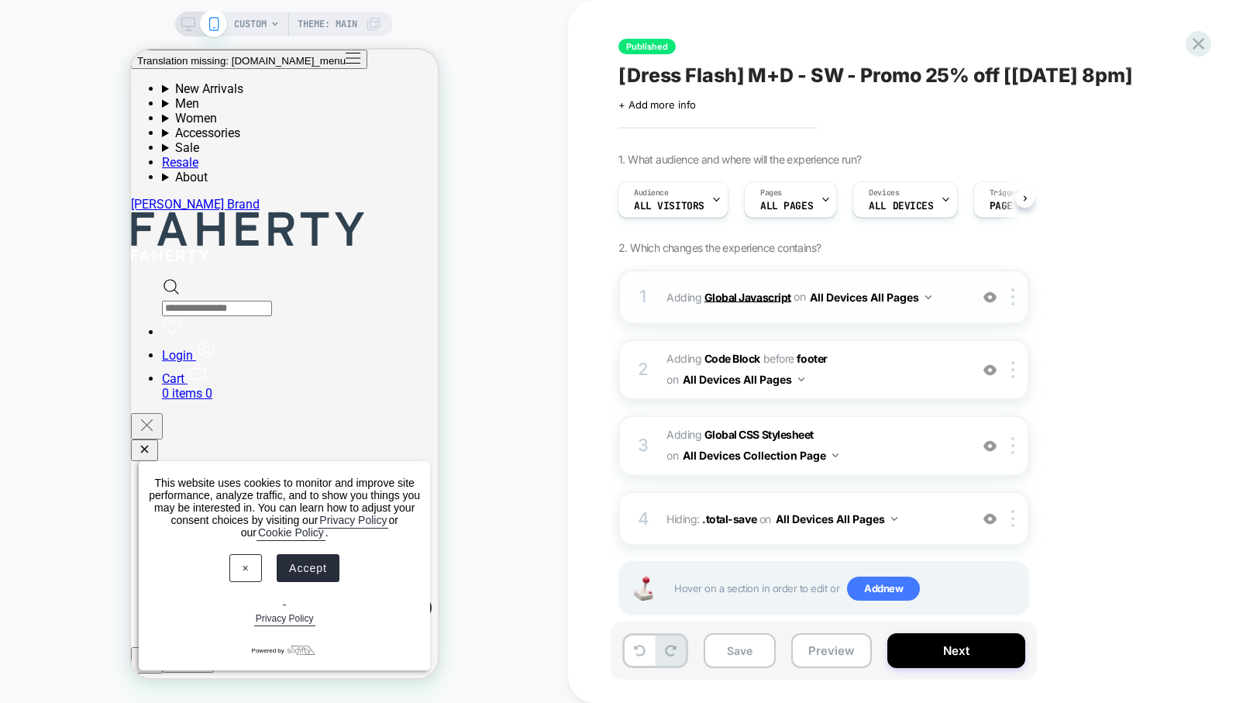
click at [743, 296] on b "Global Javascript" at bounding box center [747, 296] width 87 height 13
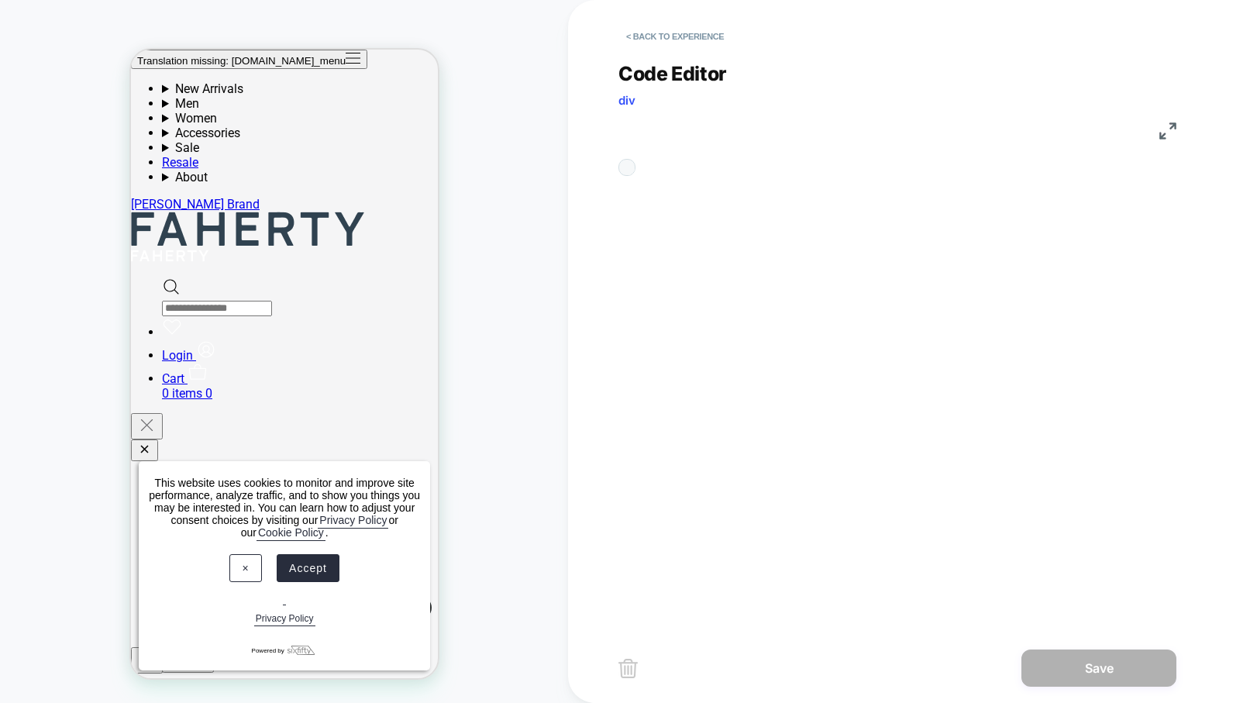
scroll to position [209, 0]
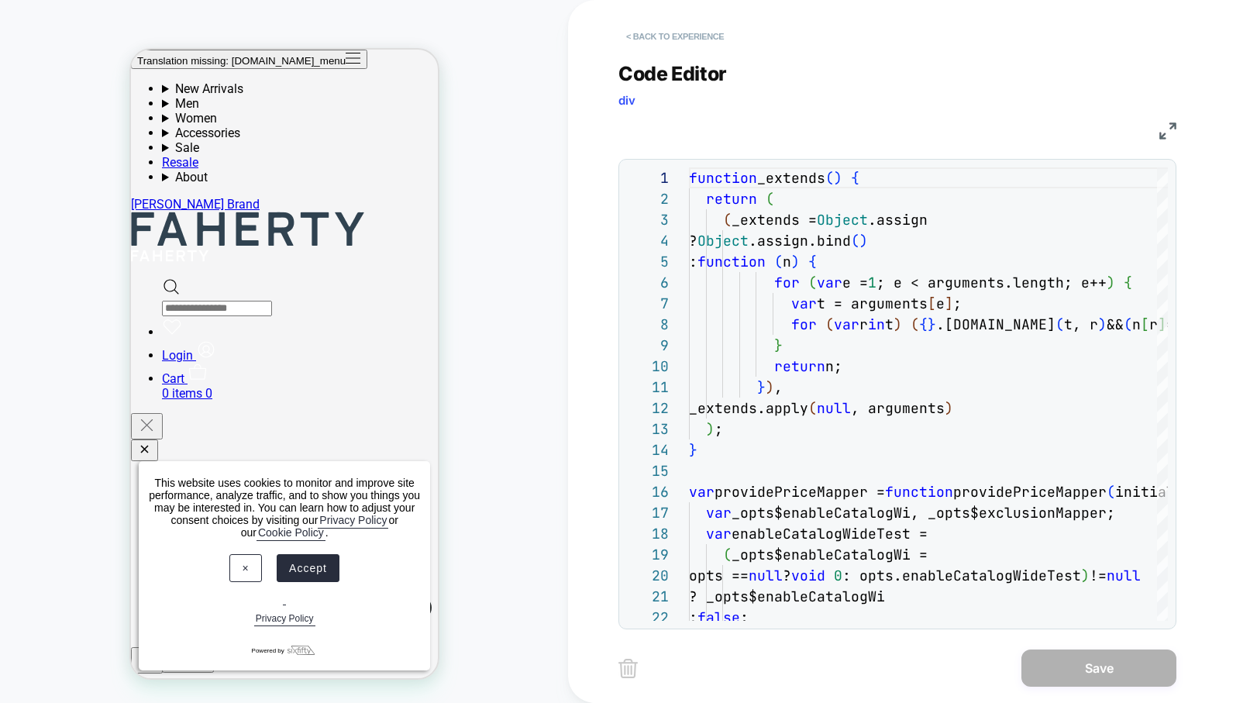
click at [654, 34] on button "< Back to experience" at bounding box center [674, 36] width 113 height 25
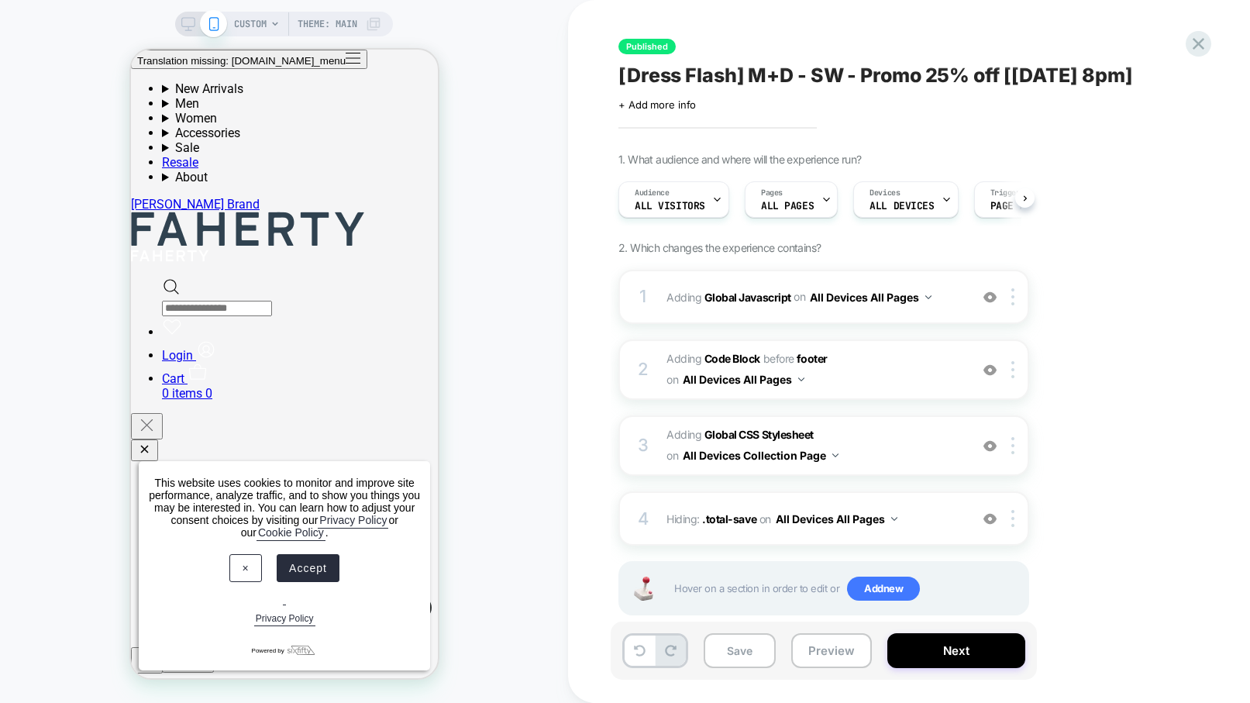
scroll to position [0, 1]
click at [1196, 46] on icon at bounding box center [1198, 44] width 12 height 12
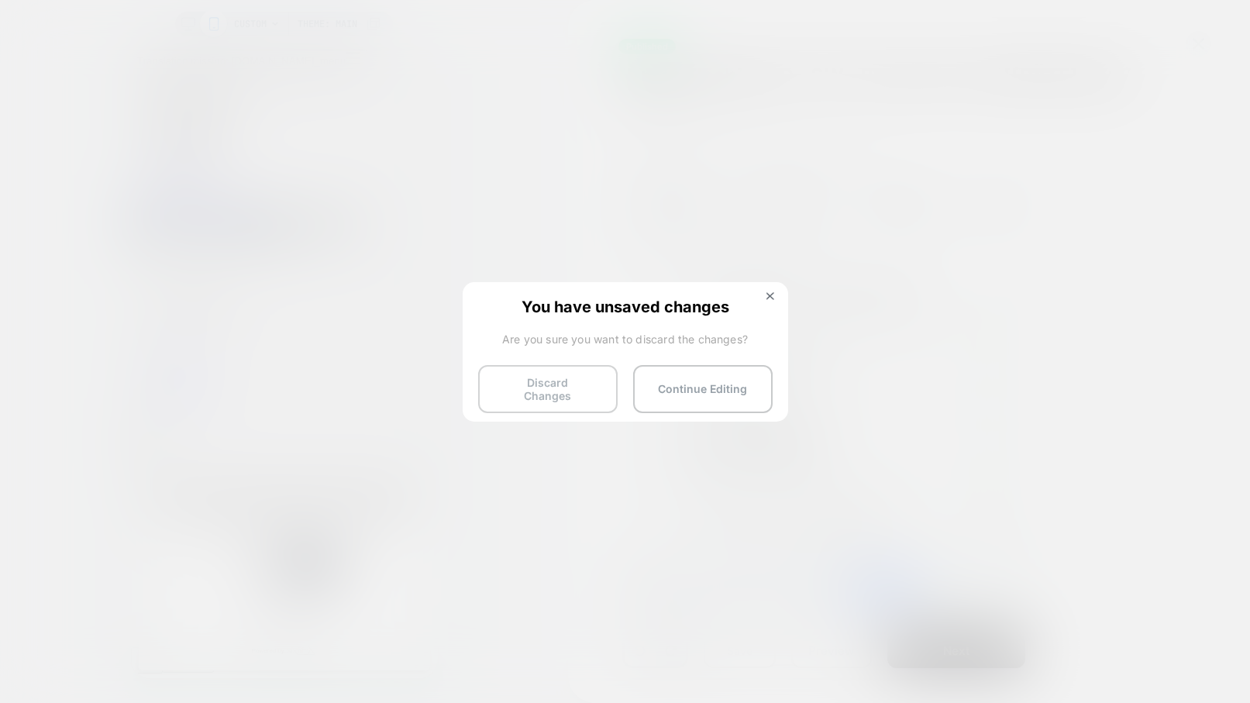
click at [502, 394] on button "Discard Changes" at bounding box center [547, 389] width 139 height 48
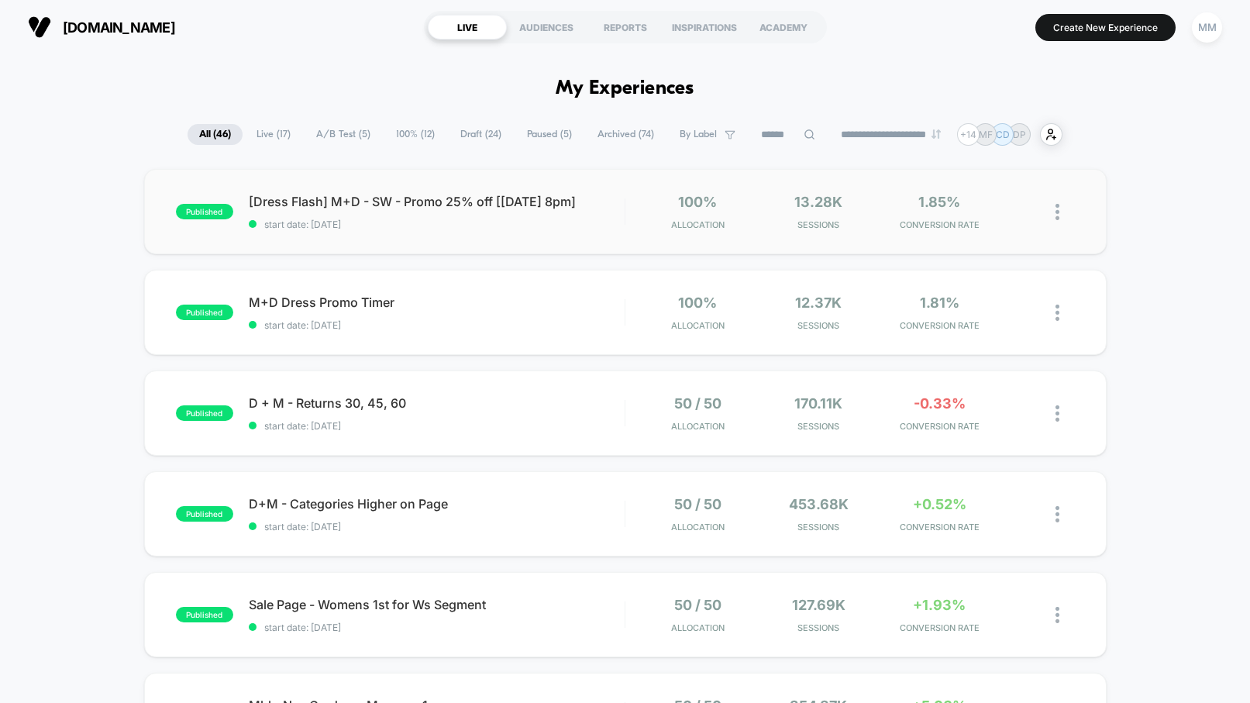
click at [515, 229] on div "published [Dress Flash] M+D - SW - Promo 25% off [[DATE] 8pm] start date: [DATE…" at bounding box center [625, 211] width 962 height 85
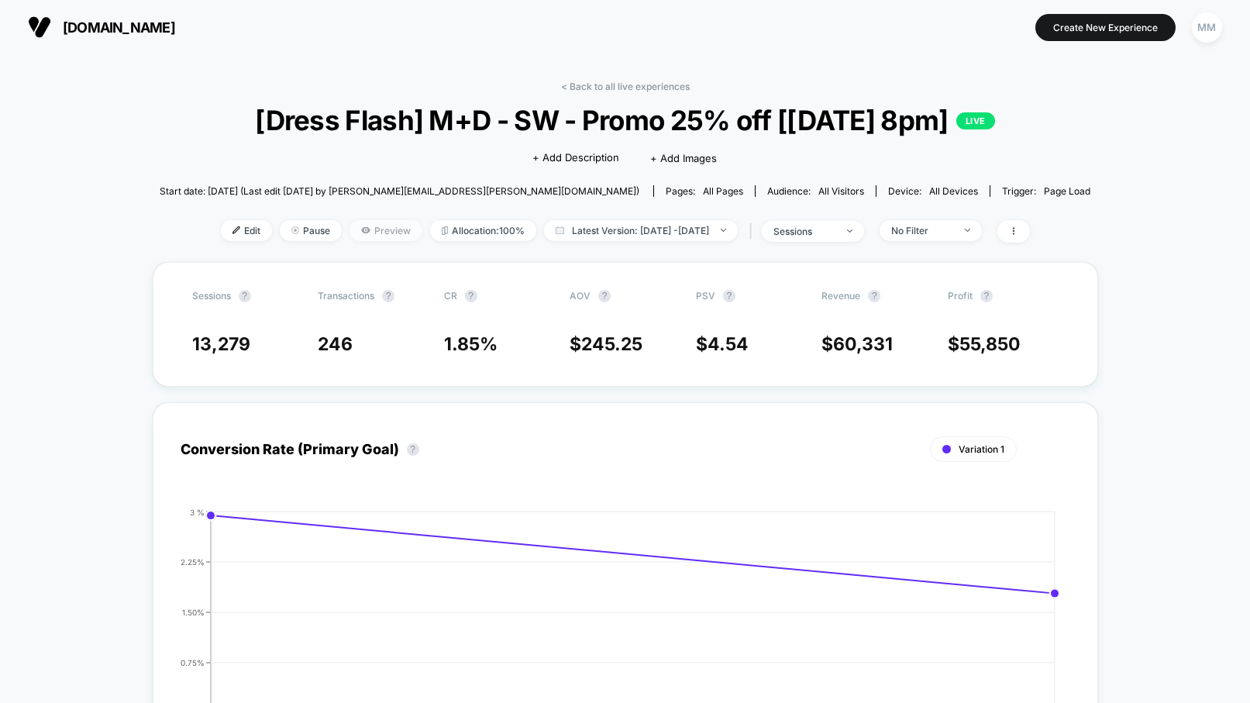
click at [350, 229] on span "Preview" at bounding box center [385, 230] width 73 height 21
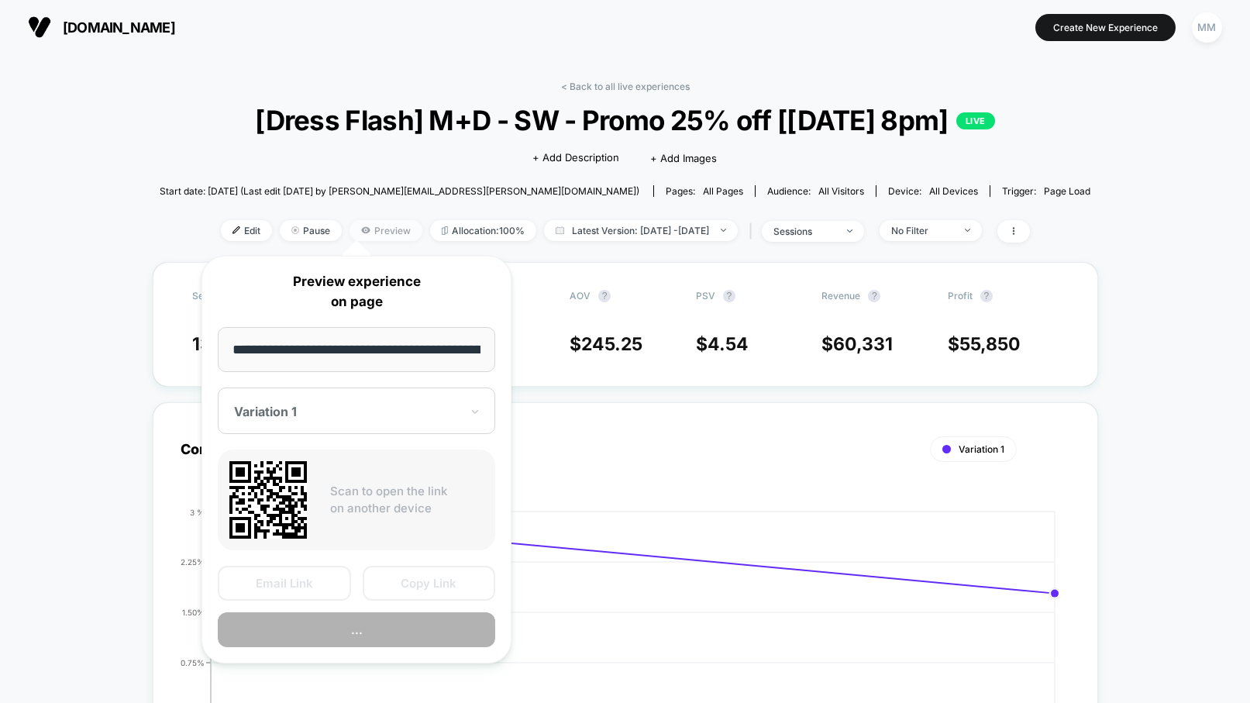
scroll to position [0, 83]
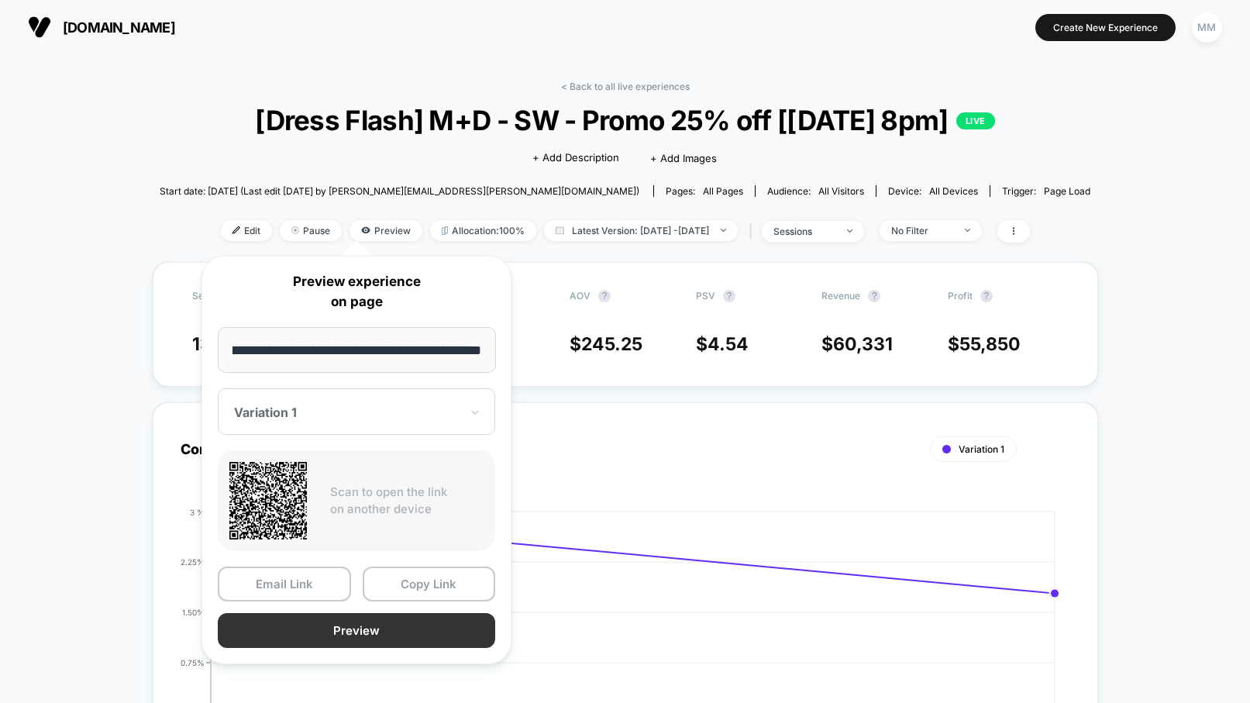
click at [345, 623] on button "Preview" at bounding box center [356, 630] width 277 height 35
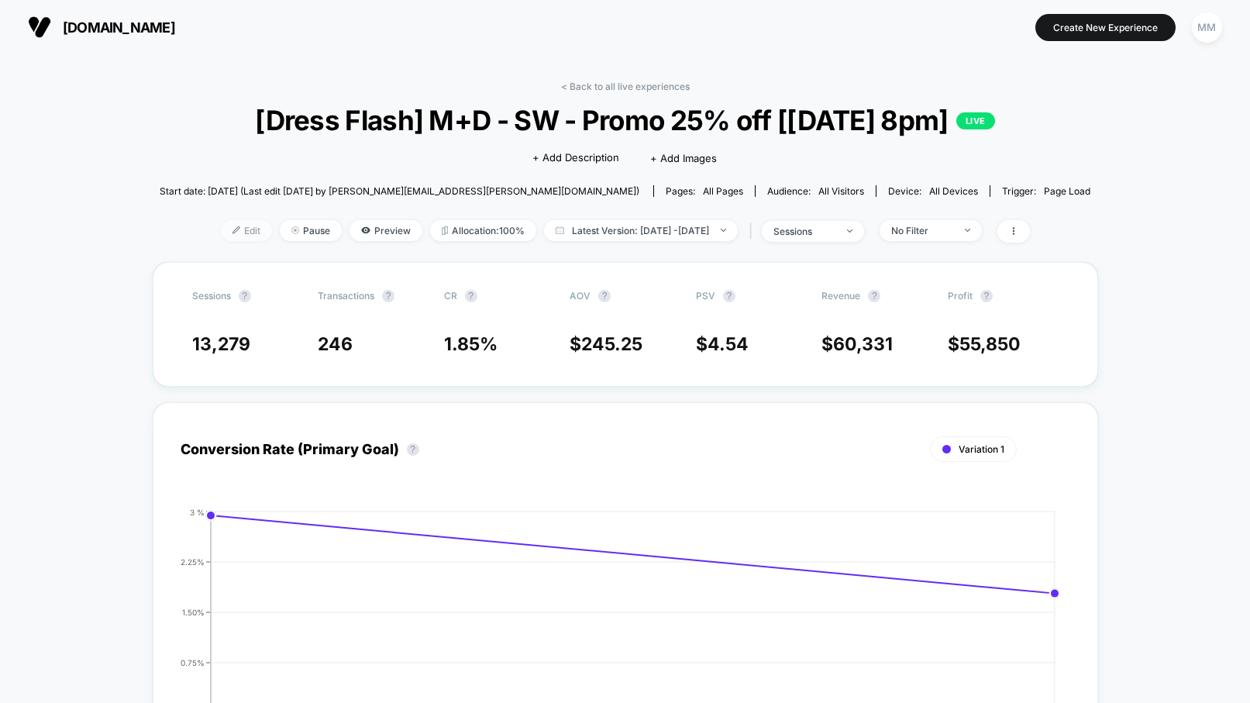
click at [221, 223] on span "Edit" at bounding box center [246, 230] width 51 height 21
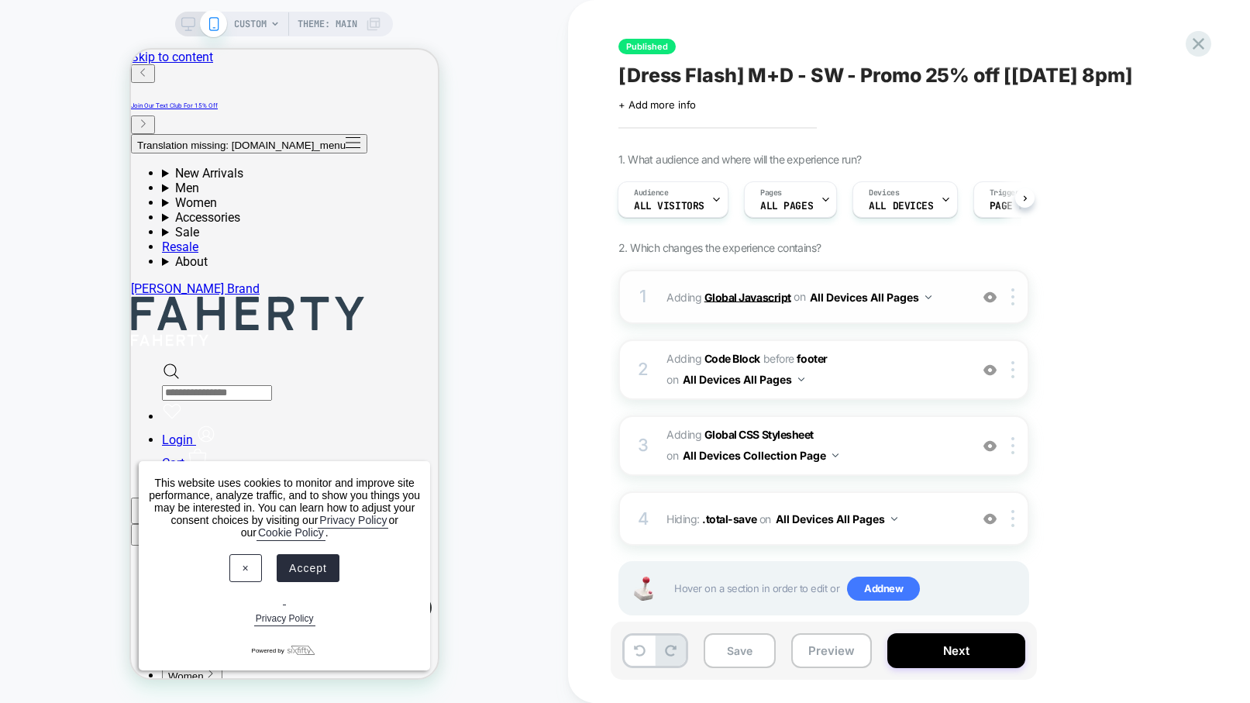
click at [754, 299] on b "Global Javascript" at bounding box center [747, 296] width 87 height 13
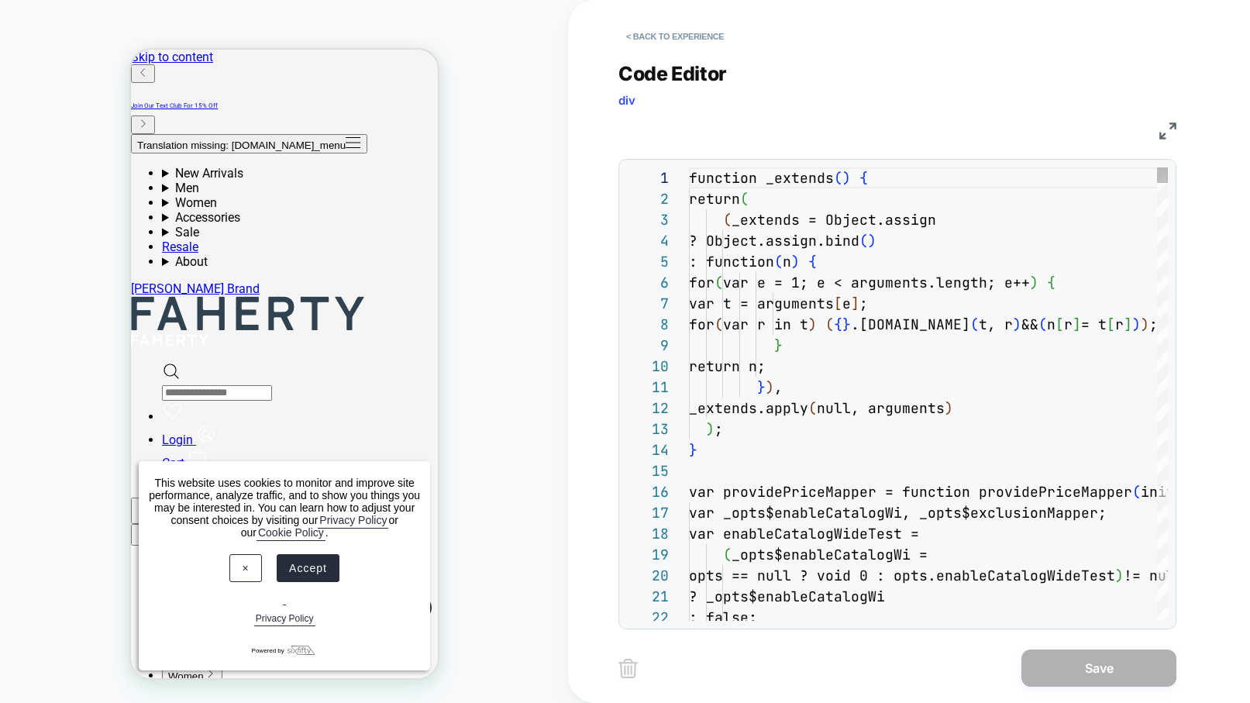
scroll to position [209, 0]
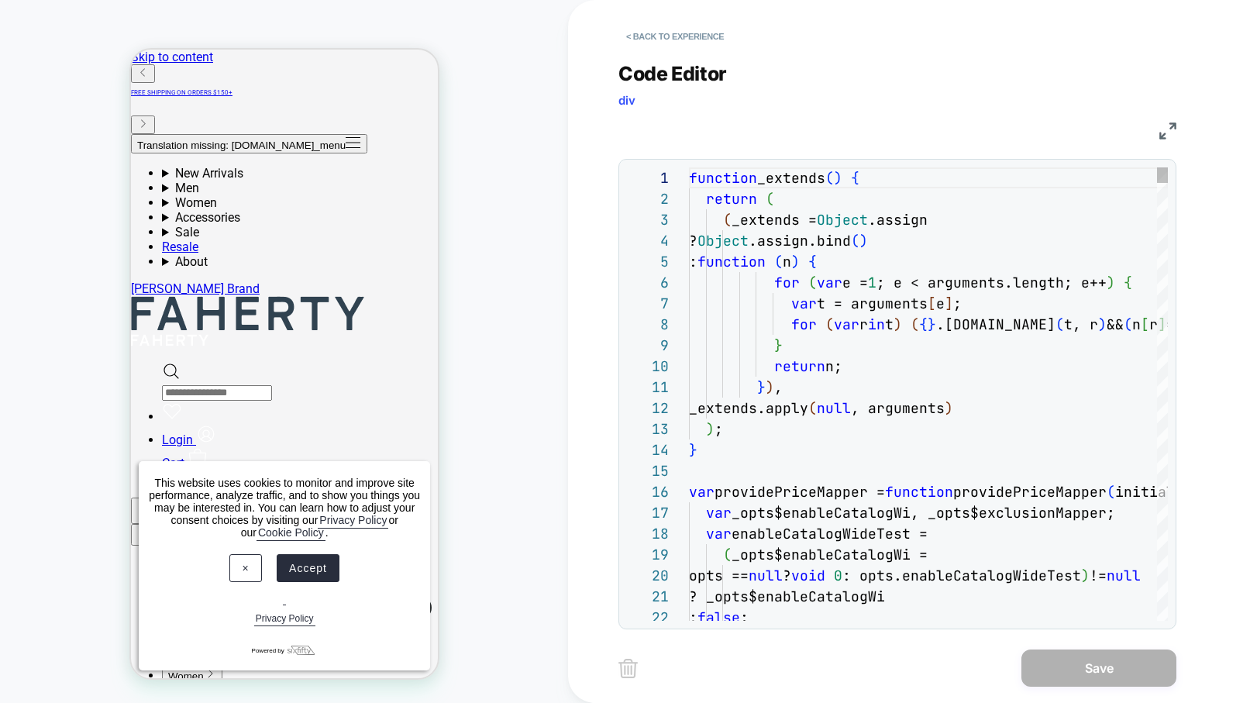
type textarea "**********"
